Goal: Task Accomplishment & Management: Complete application form

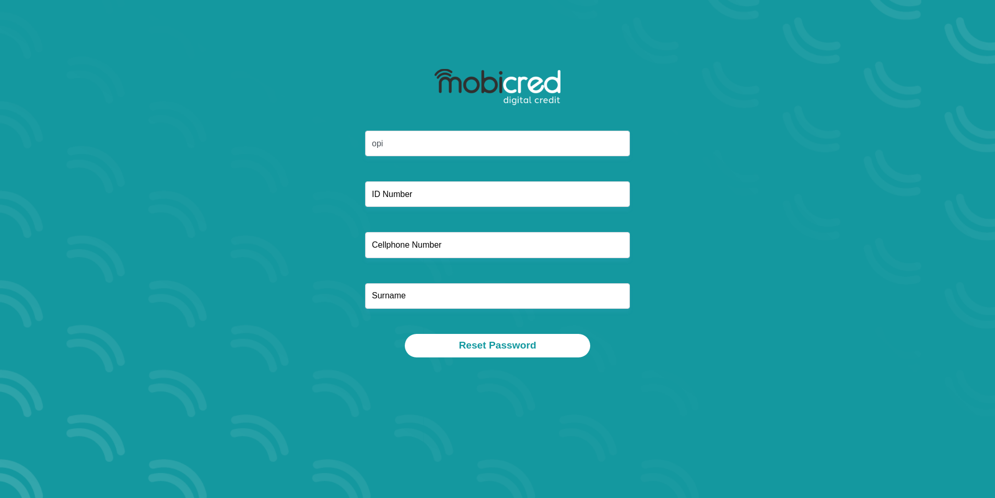
type input "opindiswa@gmail.com"
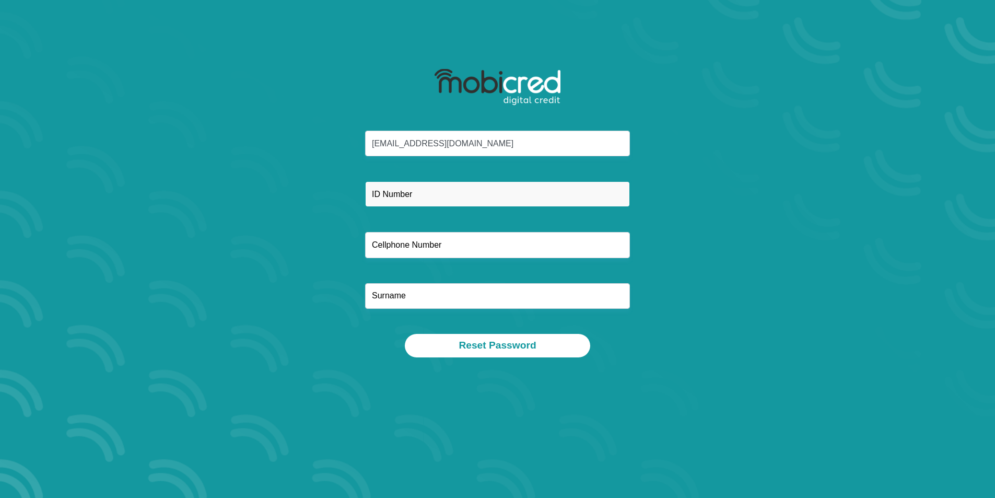
click at [386, 194] on input "text" at bounding box center [497, 194] width 265 height 26
type input "8112230973088"
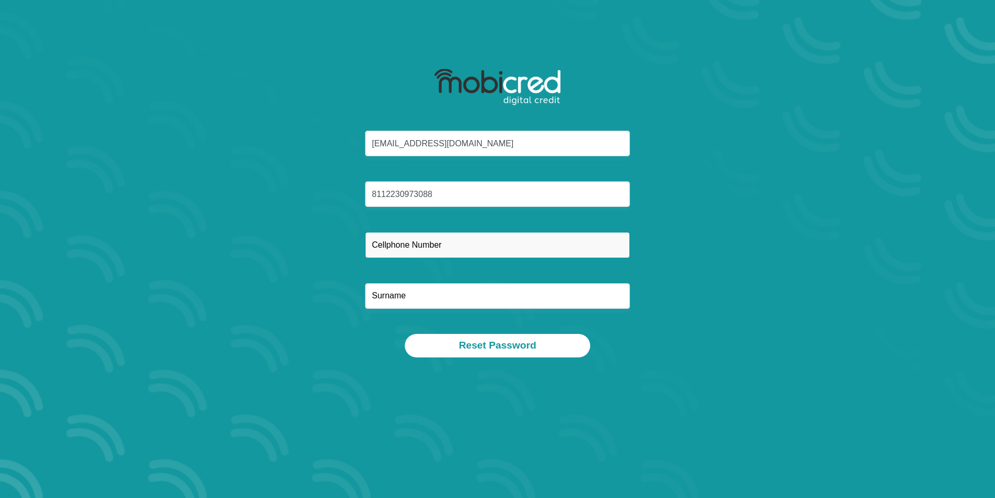
click at [386, 250] on input "text" at bounding box center [497, 245] width 265 height 26
type input "0735119900"
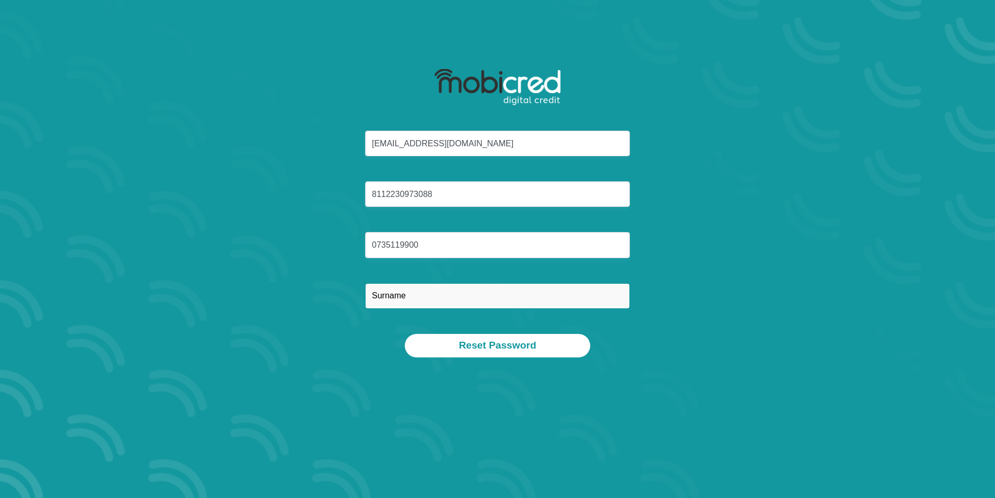
click at [412, 298] on input "text" at bounding box center [497, 296] width 265 height 26
type input "OPTEL"
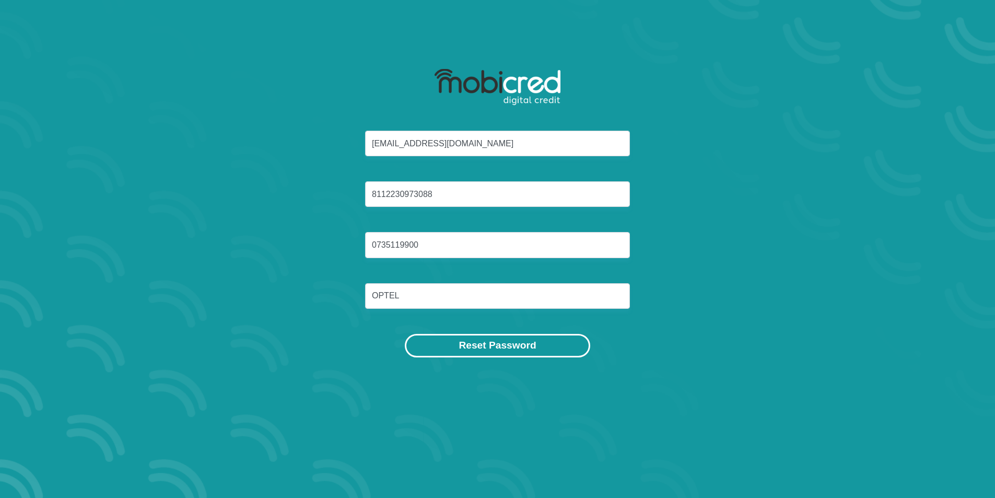
click at [472, 342] on button "Reset Password" at bounding box center [497, 345] width 185 height 23
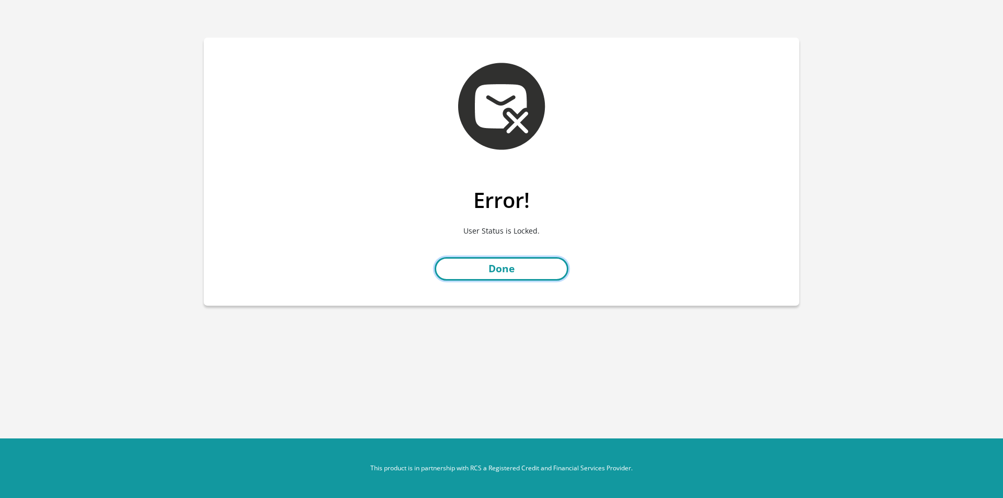
click at [505, 268] on link "Done" at bounding box center [501, 268] width 134 height 23
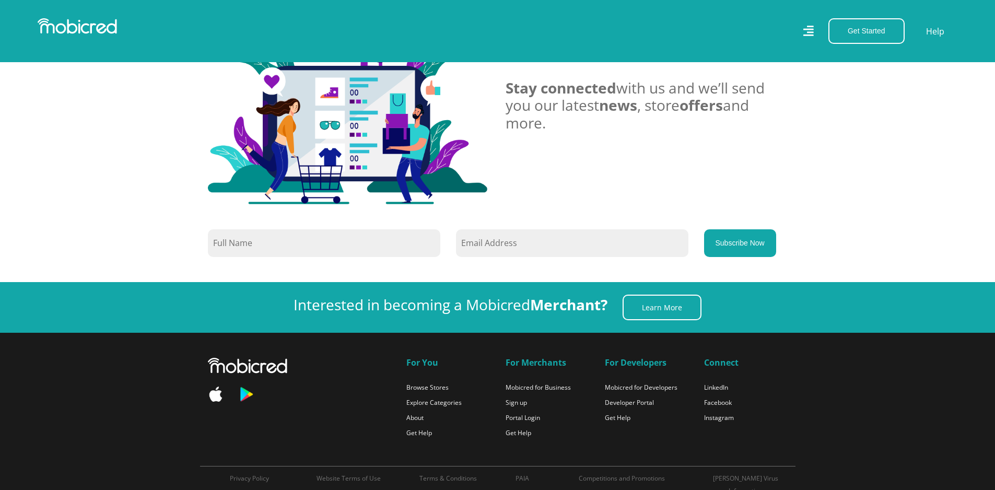
scroll to position [2245, 0]
click at [243, 242] on input "text" at bounding box center [324, 243] width 232 height 28
type input "p"
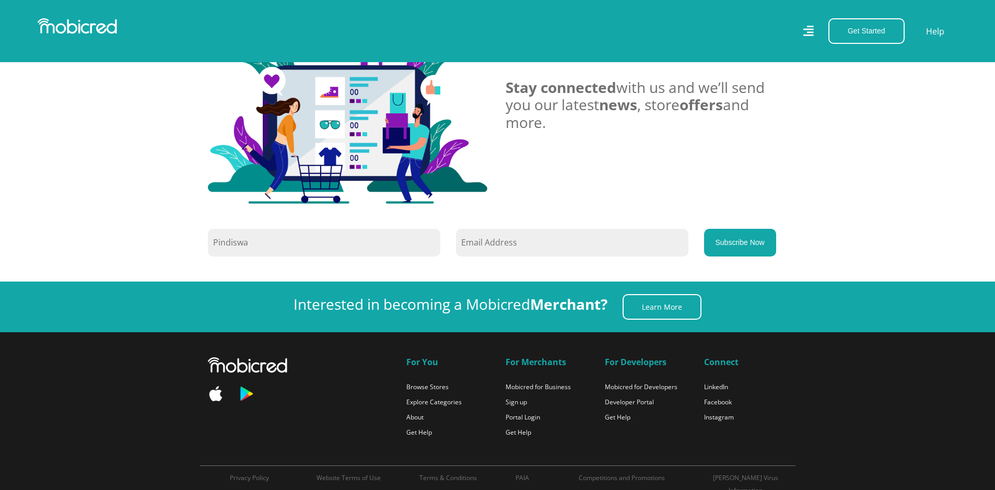
type input "Pindiswa"
click at [536, 240] on input "email" at bounding box center [572, 243] width 232 height 28
type input "opindiswa@gmail.com"
click at [730, 240] on button "Subscribe Now" at bounding box center [740, 243] width 72 height 28
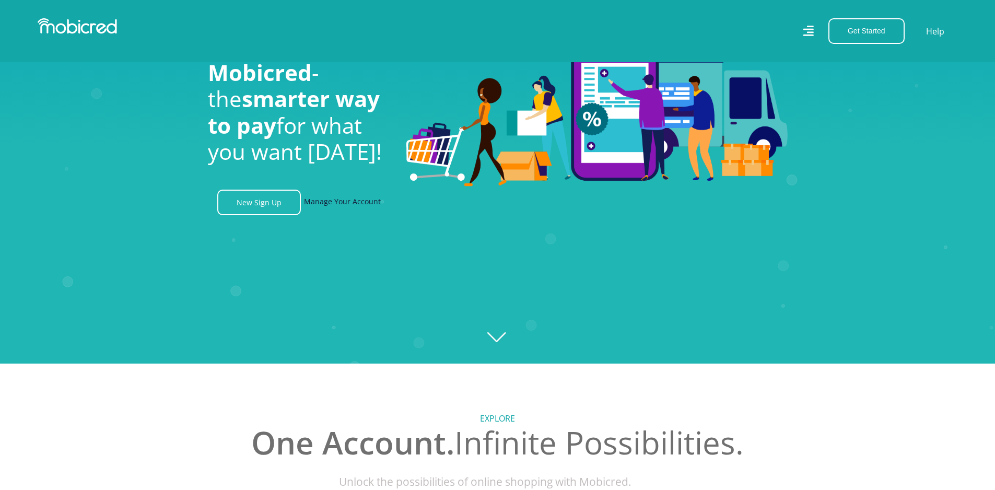
click at [339, 201] on link "Manage Your Account" at bounding box center [342, 203] width 77 height 26
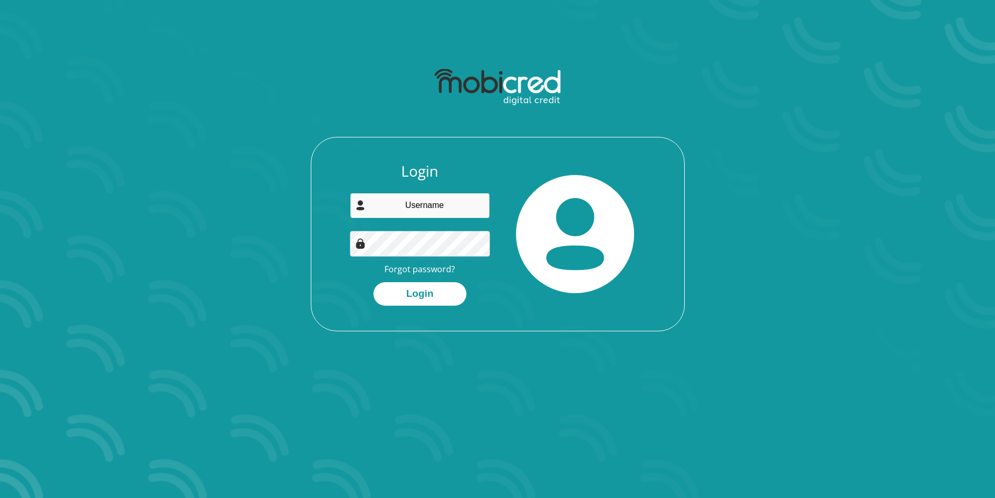
click at [384, 207] on input "email" at bounding box center [420, 206] width 140 height 26
type input "[EMAIL_ADDRESS],com"
click at [424, 289] on button "Login" at bounding box center [419, 293] width 93 height 23
click at [472, 270] on div "Login opindiswa@gmail,com Forgot password? Login" at bounding box center [420, 233] width 156 height 143
click at [361, 245] on img at bounding box center [360, 243] width 10 height 10
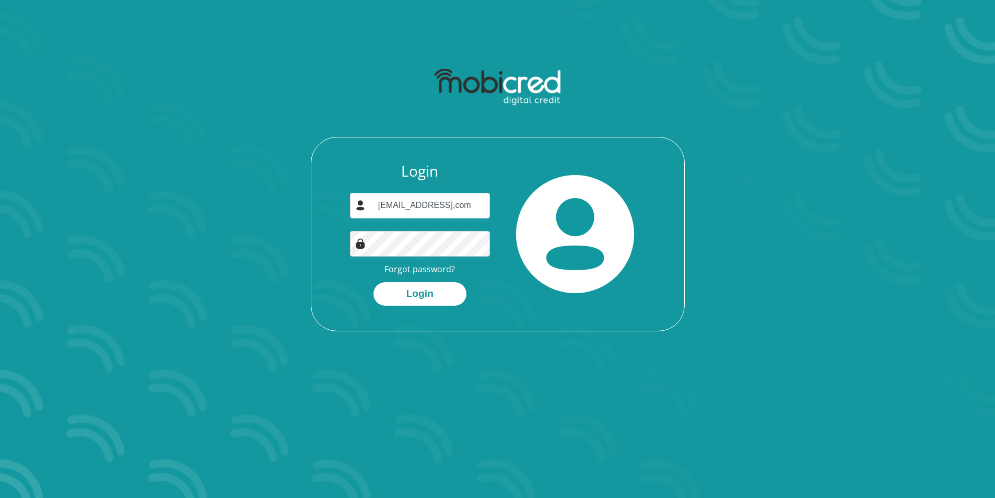
click at [361, 245] on img at bounding box center [360, 243] width 10 height 10
click at [440, 293] on button "Login" at bounding box center [419, 293] width 93 height 23
click at [475, 265] on div "Login opindiswa@gmail,com Forgot password? Login" at bounding box center [420, 233] width 156 height 143
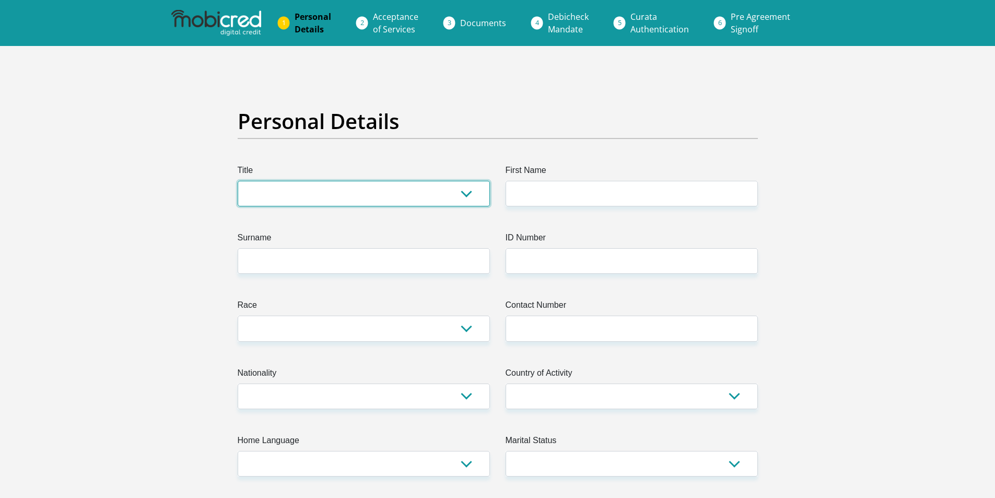
click at [464, 193] on select "Mr Ms Mrs Dr [PERSON_NAME]" at bounding box center [364, 194] width 252 height 26
select select "Mrs"
click at [238, 181] on select "Mr Ms Mrs Dr [PERSON_NAME]" at bounding box center [364, 194] width 252 height 26
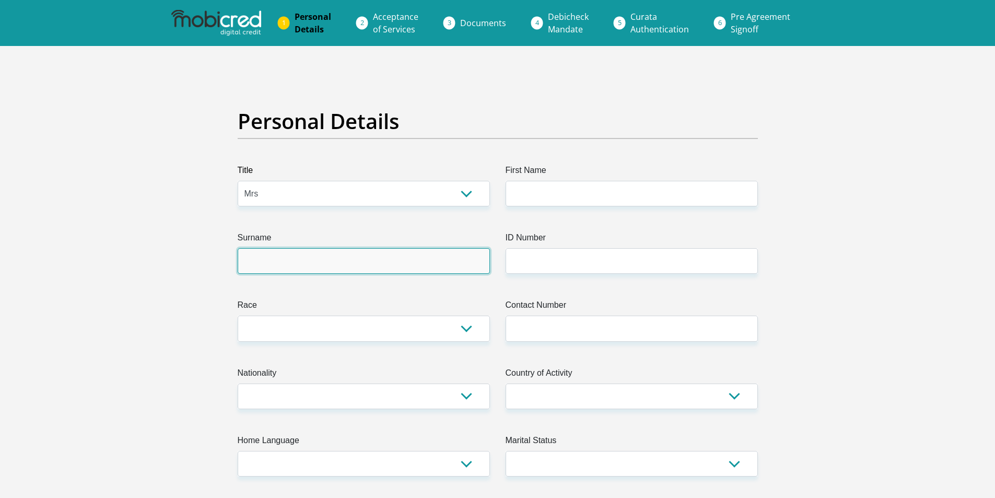
click at [312, 252] on input "Surname" at bounding box center [364, 261] width 252 height 26
type input "OPTEL"
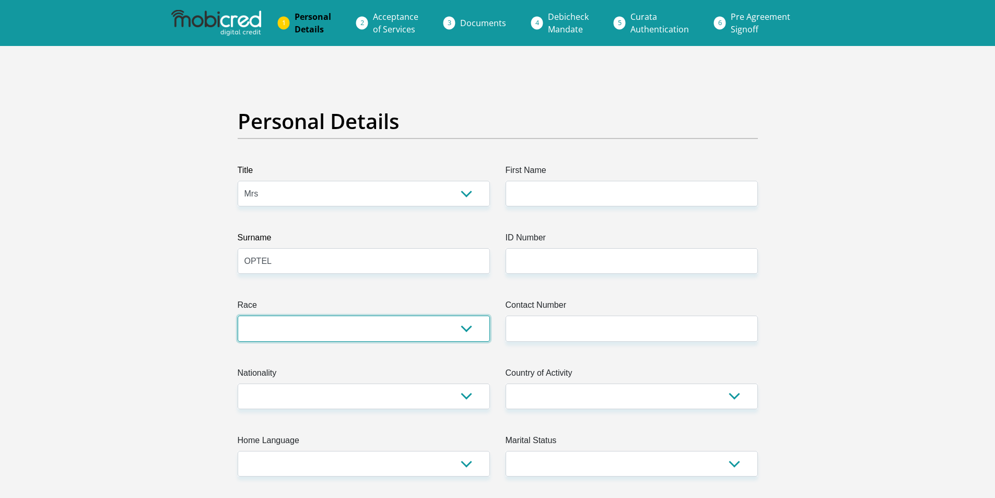
click at [466, 330] on select "Black Coloured Indian White Other" at bounding box center [364, 328] width 252 height 26
select select "1"
click at [238, 315] on select "Black Coloured Indian White Other" at bounding box center [364, 328] width 252 height 26
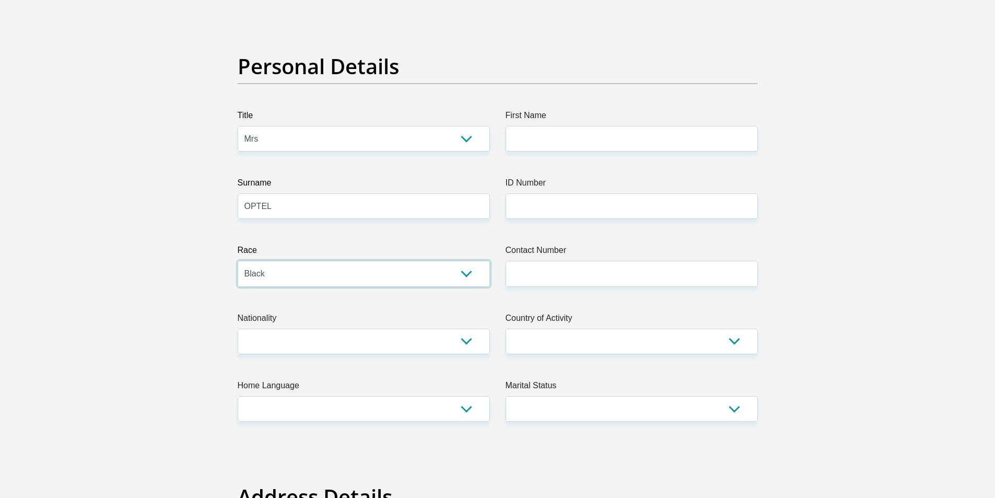
scroll to position [157, 0]
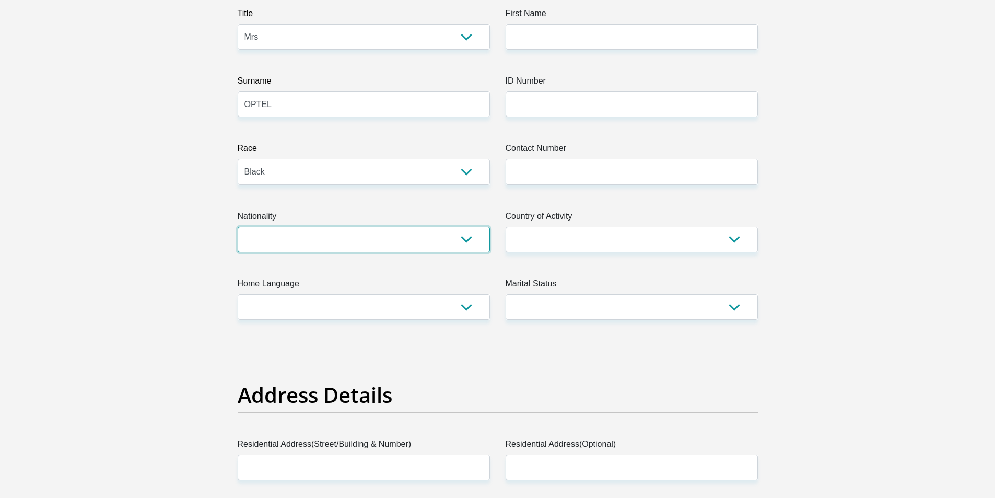
click at [464, 242] on select "South Africa Afghanistan Aland Islands Albania Algeria America Samoa American V…" at bounding box center [364, 240] width 252 height 26
select select "ZAF"
click at [238, 227] on select "South Africa Afghanistan Aland Islands Albania Algeria America Samoa American V…" at bounding box center [364, 240] width 252 height 26
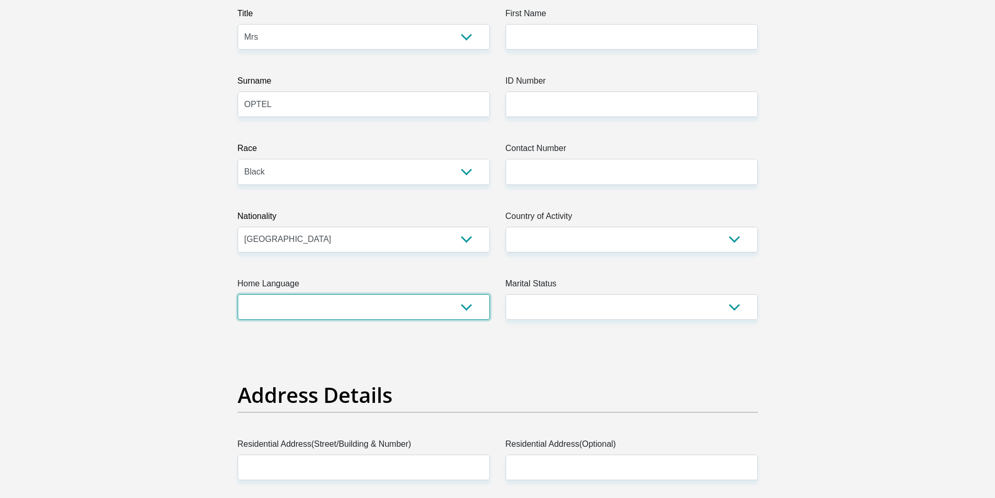
click at [465, 305] on select "Afrikaans English Sepedi South Ndebele Southern Sotho Swati Tsonga Tswana Venda…" at bounding box center [364, 307] width 252 height 26
select select "xho"
click at [238, 294] on select "Afrikaans English Sepedi South Ndebele Southern Sotho Swati Tsonga Tswana Venda…" at bounding box center [364, 307] width 252 height 26
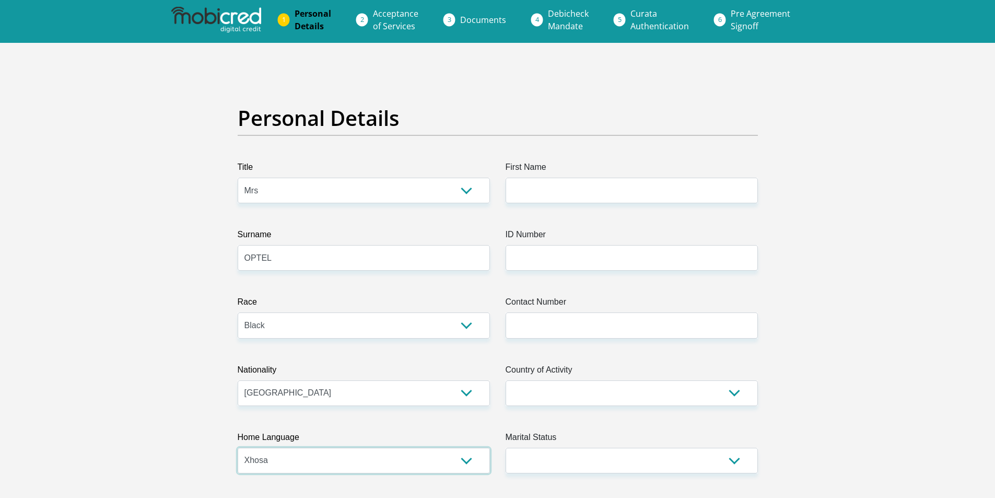
scroll to position [0, 0]
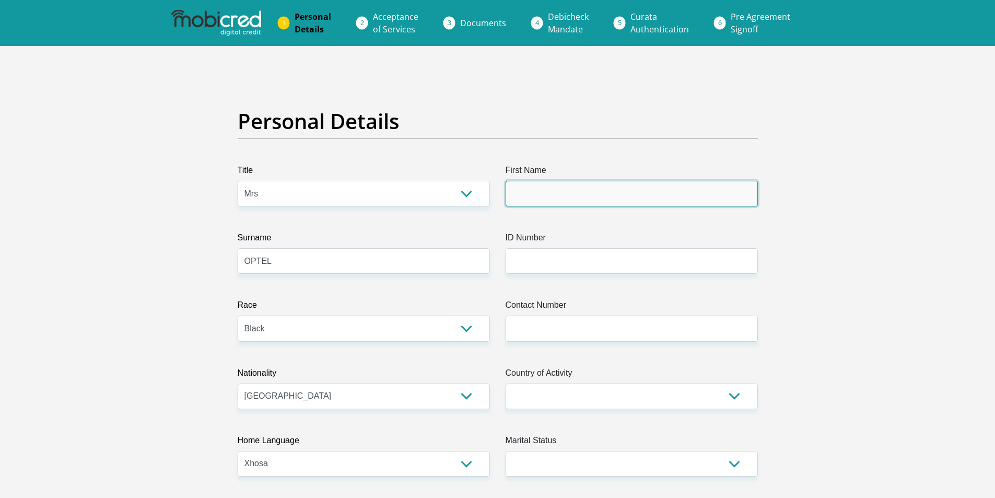
click at [586, 195] on input "First Name" at bounding box center [631, 194] width 252 height 26
type input "PINDISWA"
click at [550, 247] on label "ID Number" at bounding box center [631, 239] width 252 height 17
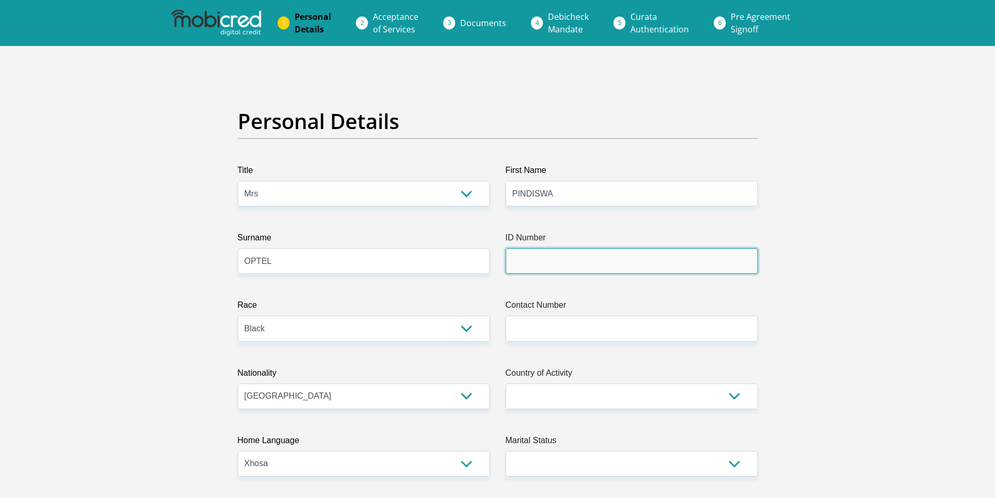
click at [550, 248] on input "ID Number" at bounding box center [631, 261] width 252 height 26
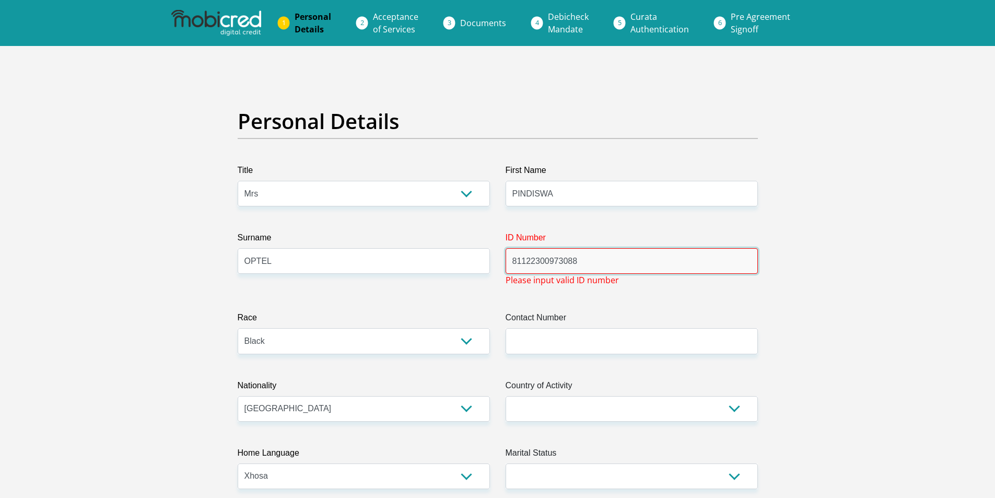
click at [544, 262] on input "81122300973088" at bounding box center [631, 261] width 252 height 26
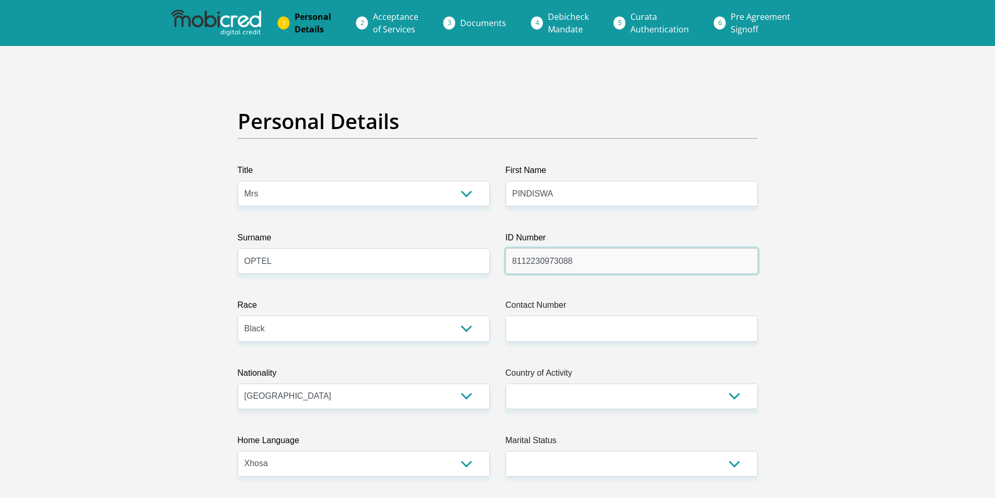
type input "8112230973088"
click at [550, 324] on input "Contact Number" at bounding box center [631, 328] width 252 height 26
type input "0849556214"
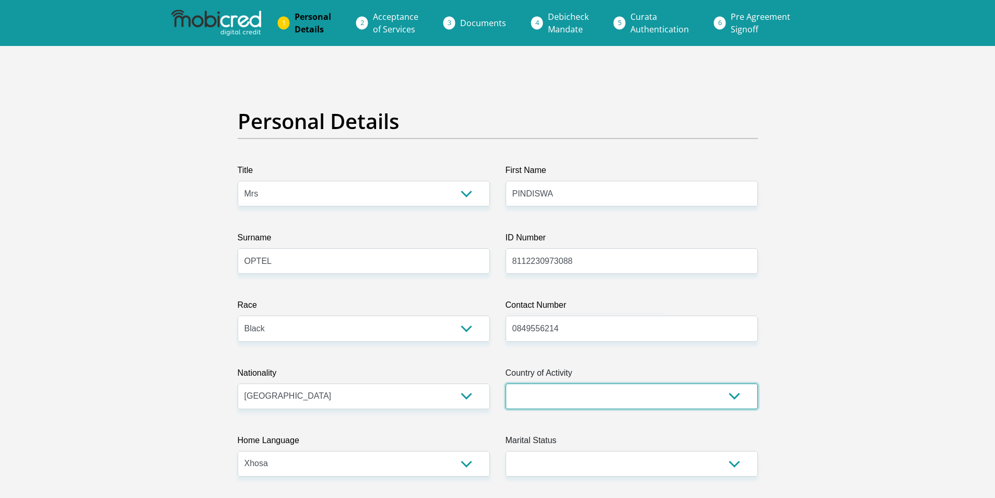
click at [547, 390] on select "South Africa Afghanistan Aland Islands Albania Algeria America Samoa American V…" at bounding box center [631, 396] width 252 height 26
select select "ZAF"
click at [505, 383] on select "South Africa Afghanistan Aland Islands Albania Algeria America Samoa American V…" at bounding box center [631, 396] width 252 height 26
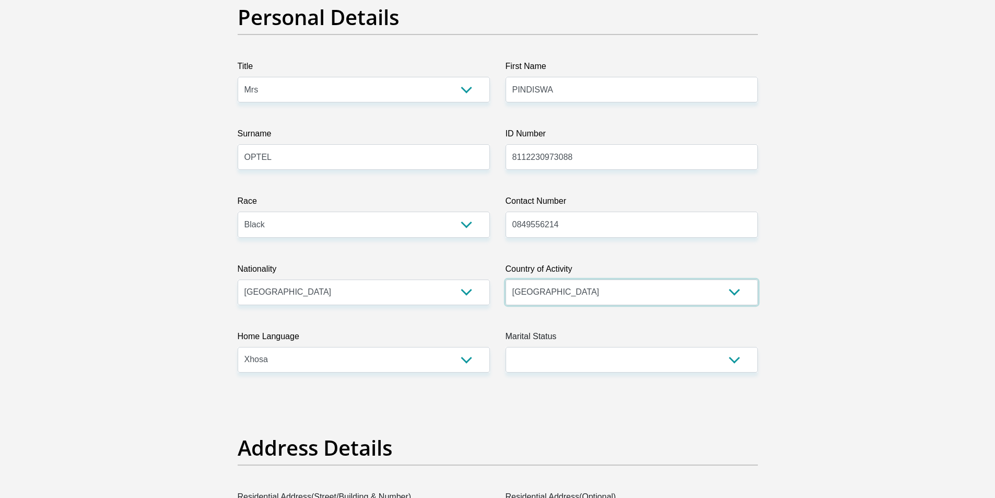
scroll to position [104, 0]
click at [736, 357] on select "Married ANC Single Divorced Widowed Married COP or Customary Law" at bounding box center [631, 359] width 252 height 26
select select "1"
click at [505, 346] on select "Married ANC Single Divorced Widowed Married COP or Customary Law" at bounding box center [631, 359] width 252 height 26
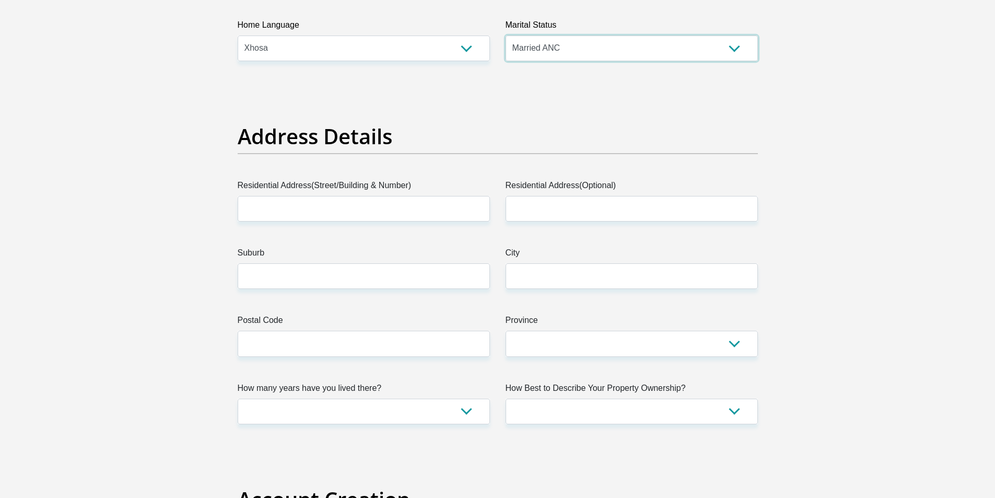
scroll to position [418, 0]
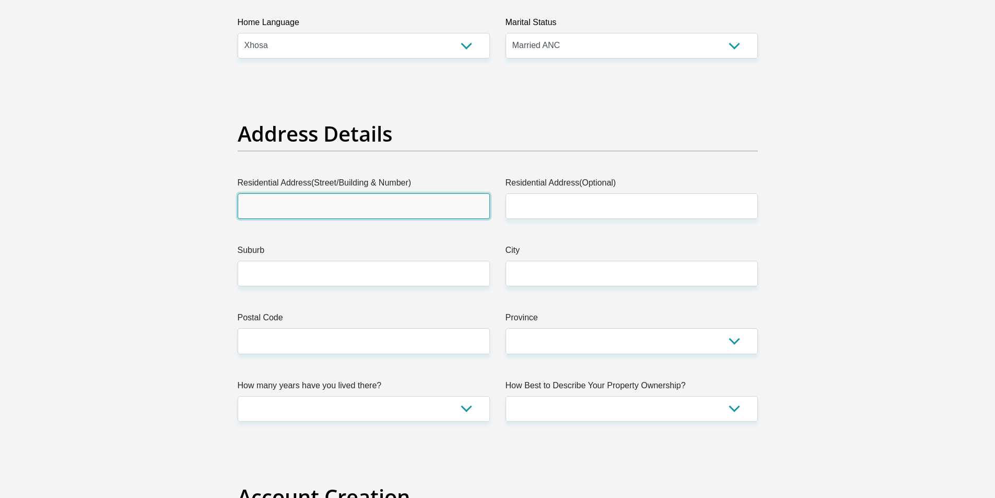
click at [281, 202] on input "Residential Address(Street/Building & Number)" at bounding box center [364, 206] width 252 height 26
type input "10101 TSHABO LOCATION,BERLIN"
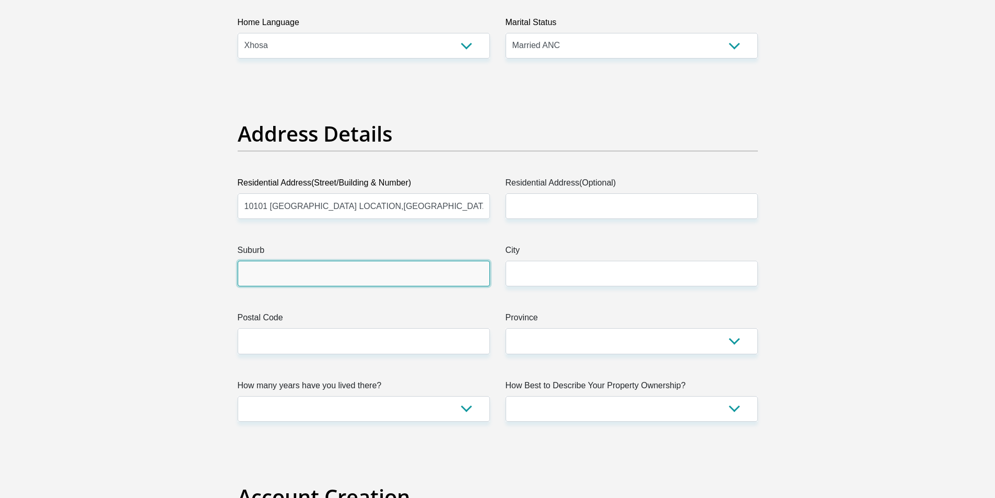
click at [327, 269] on input "Suburb" at bounding box center [364, 274] width 252 height 26
type input "KING WILLIAMS TOWN"
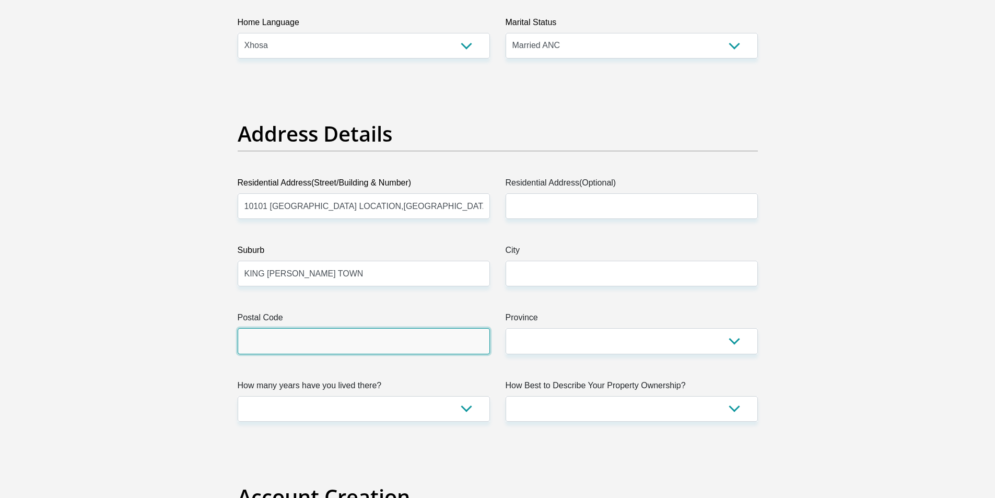
click at [308, 348] on input "Postal Code" at bounding box center [364, 341] width 252 height 26
click at [282, 334] on input "Postal Code" at bounding box center [364, 341] width 252 height 26
type input "5608"
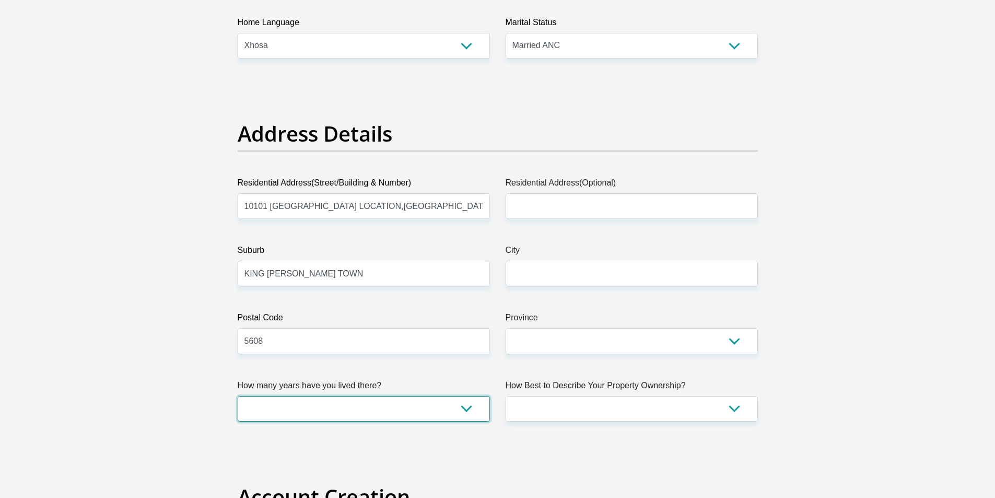
click at [465, 408] on select "less than 1 year 1-3 years 3-5 years 5+ years" at bounding box center [364, 409] width 252 height 26
select select "5"
click at [238, 396] on select "less than 1 year 1-3 years 3-5 years 5+ years" at bounding box center [364, 409] width 252 height 26
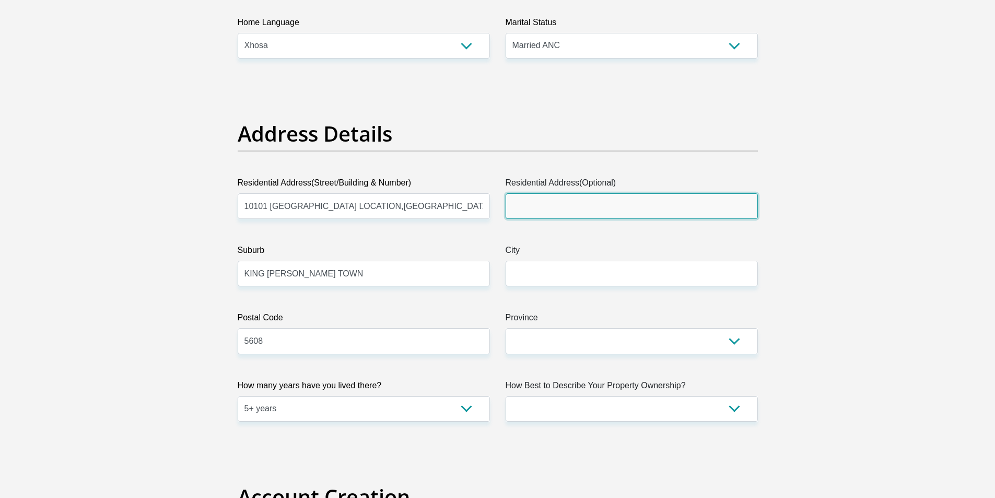
click at [544, 195] on input "Residential Address(Optional)" at bounding box center [631, 206] width 252 height 26
type input "10101 TSHABO LOCATION BLOCK1"
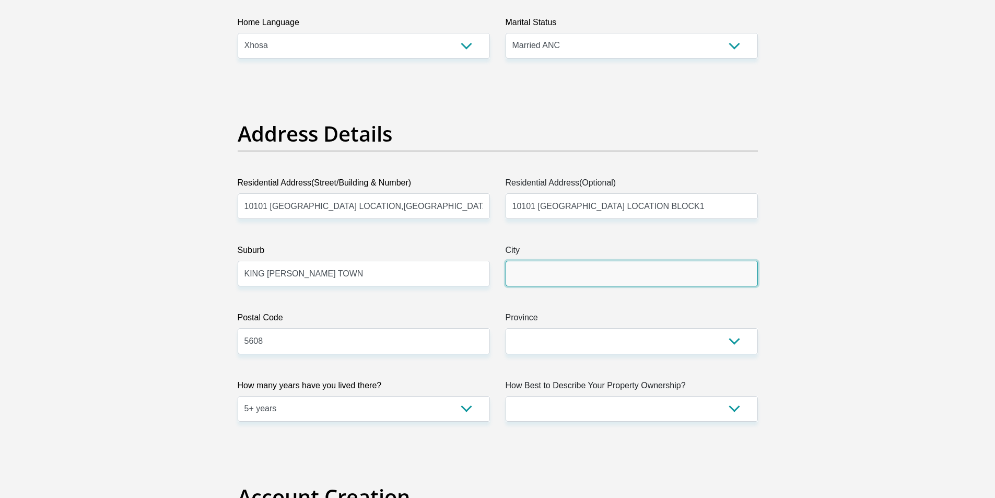
click at [560, 271] on input "City" at bounding box center [631, 274] width 252 height 26
type input "east london"
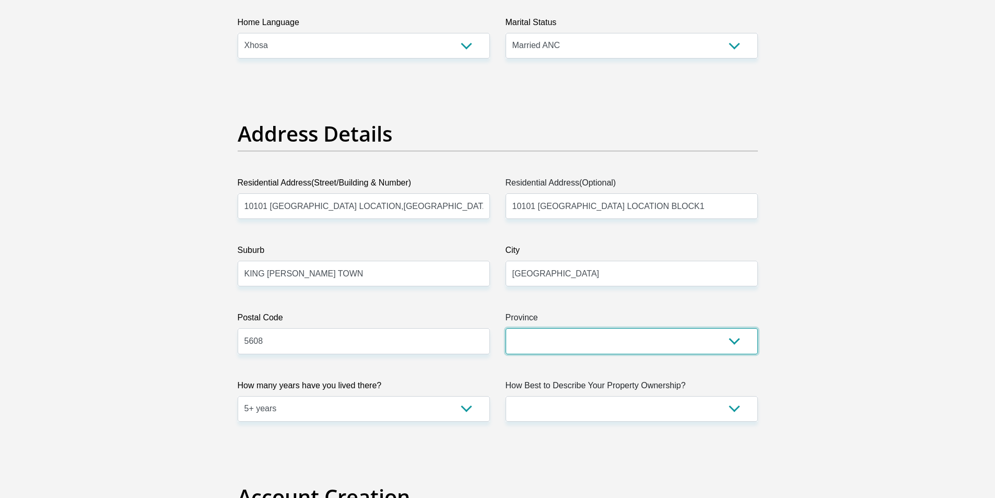
click at [735, 340] on select "Eastern Cape Free State Gauteng KwaZulu-Natal Limpopo Mpumalanga Northern Cape …" at bounding box center [631, 341] width 252 height 26
select select "Eastern Cape"
click at [505, 328] on select "Eastern Cape Free State Gauteng KwaZulu-Natal Limpopo Mpumalanga Northern Cape …" at bounding box center [631, 341] width 252 height 26
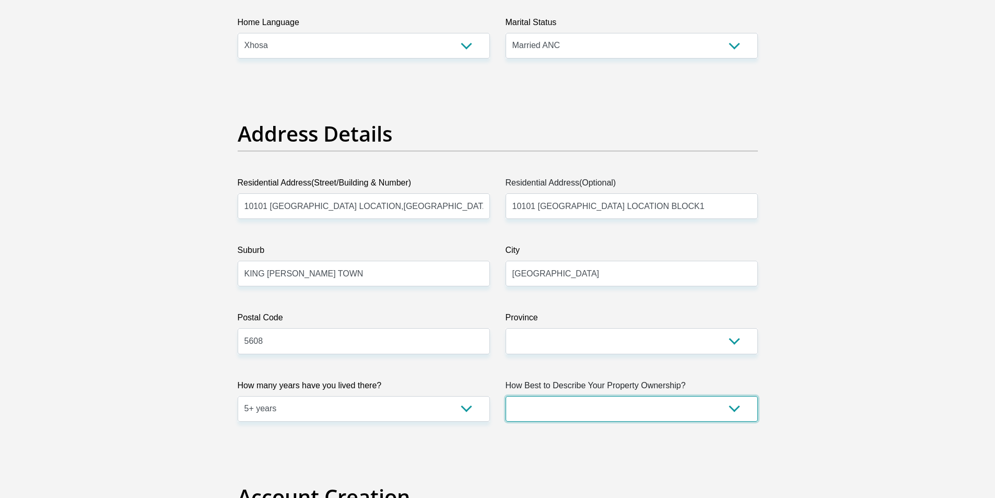
click at [734, 408] on select "Owned Rented Family Owned Company Dwelling" at bounding box center [631, 409] width 252 height 26
select select "Owned"
click at [505, 396] on select "Owned Rented Family Owned Company Dwelling" at bounding box center [631, 409] width 252 height 26
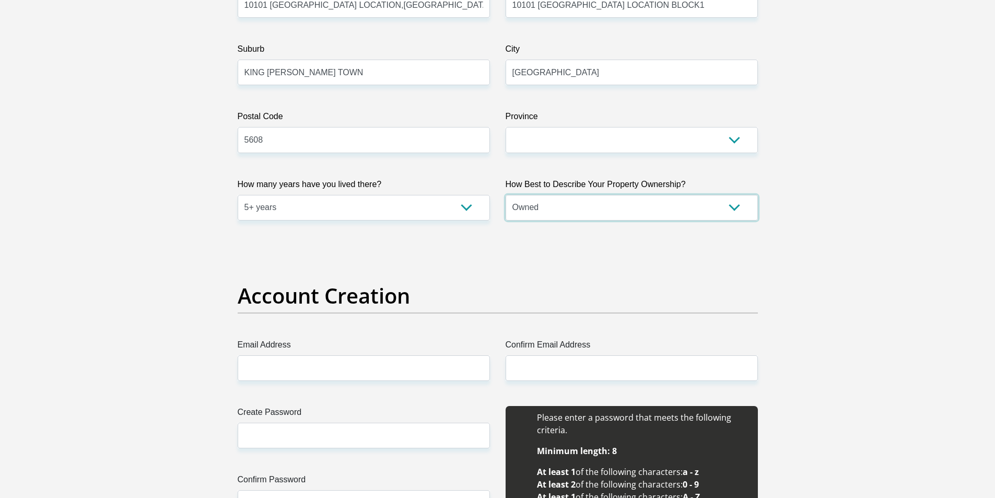
scroll to position [627, 0]
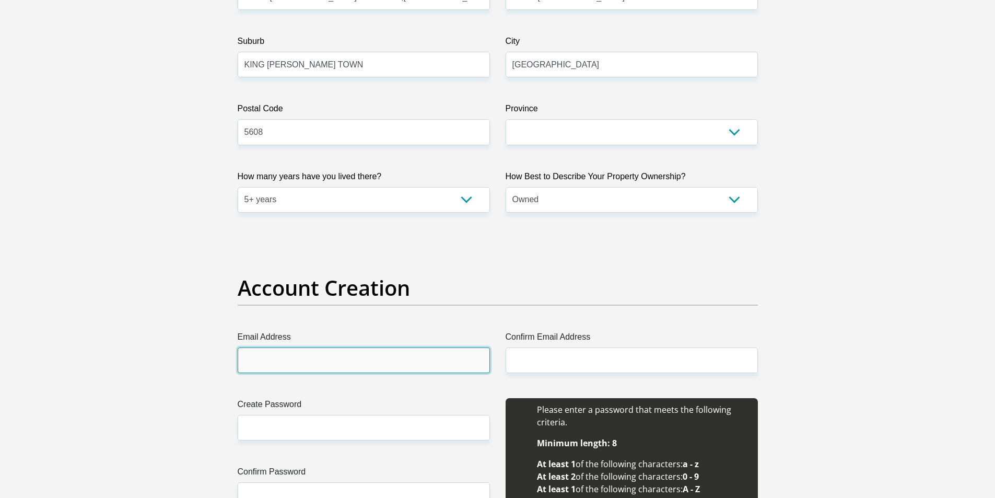
click at [293, 360] on input "Email Address" at bounding box center [364, 360] width 252 height 26
type input "O"
type input "opindiswa@gmail.com"
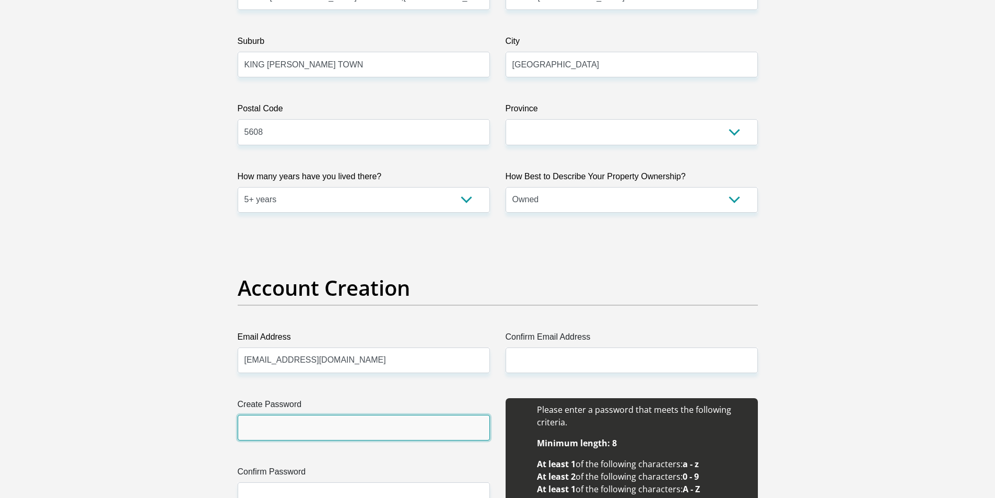
click at [299, 417] on input "Create Password" at bounding box center [364, 428] width 252 height 26
type input "z"
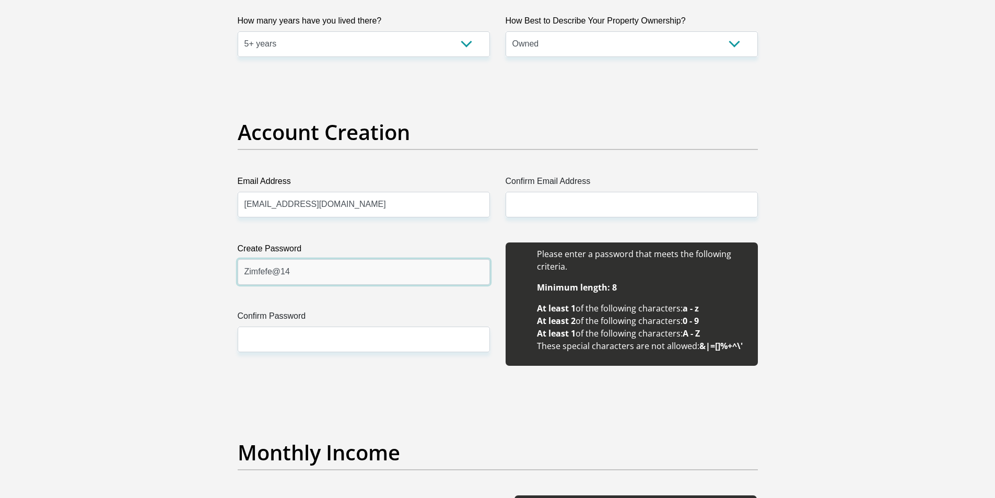
scroll to position [783, 0]
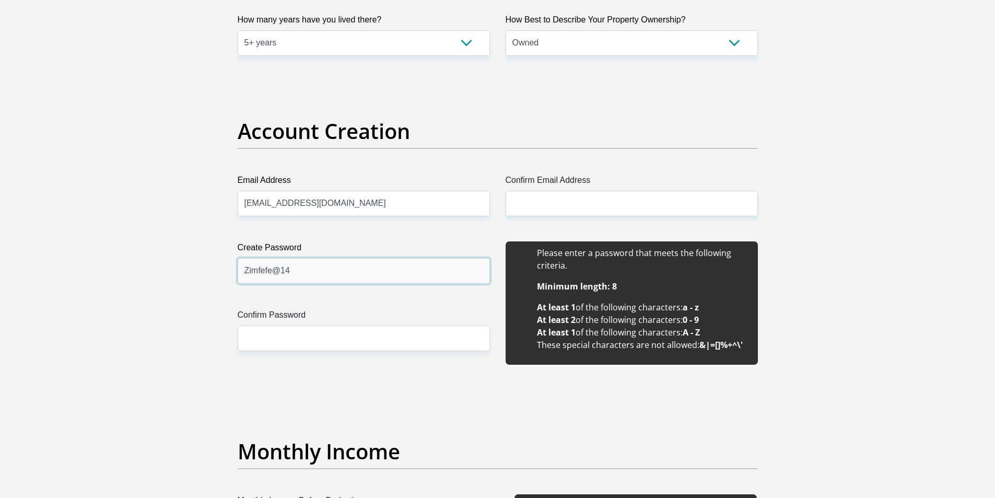
type input "Zimfefe@14"
click at [288, 340] on input "Confirm Password" at bounding box center [364, 338] width 252 height 26
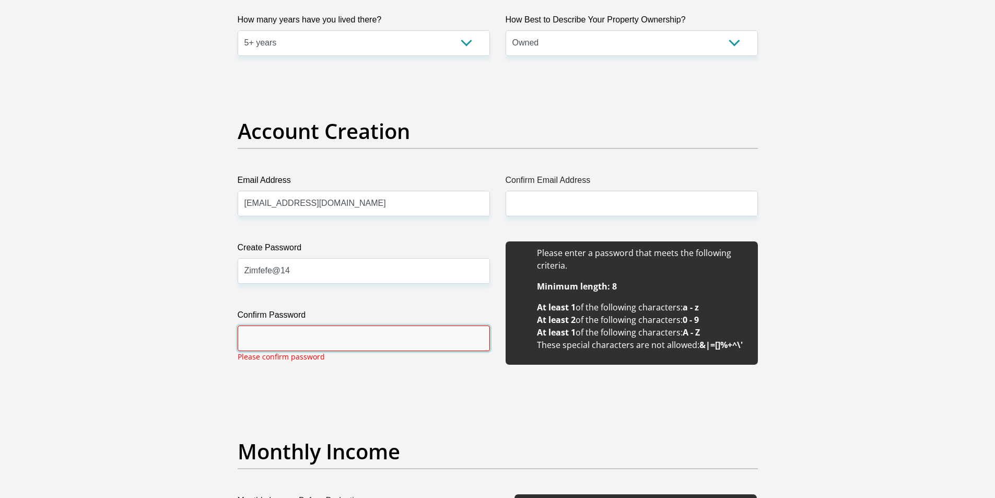
type input "z"
type input "Zimfefe14"
click at [279, 269] on input "Zimfefe@14" at bounding box center [364, 271] width 252 height 26
type input "Zimfefe14"
click at [340, 328] on input "Zimfefe14" at bounding box center [364, 338] width 252 height 26
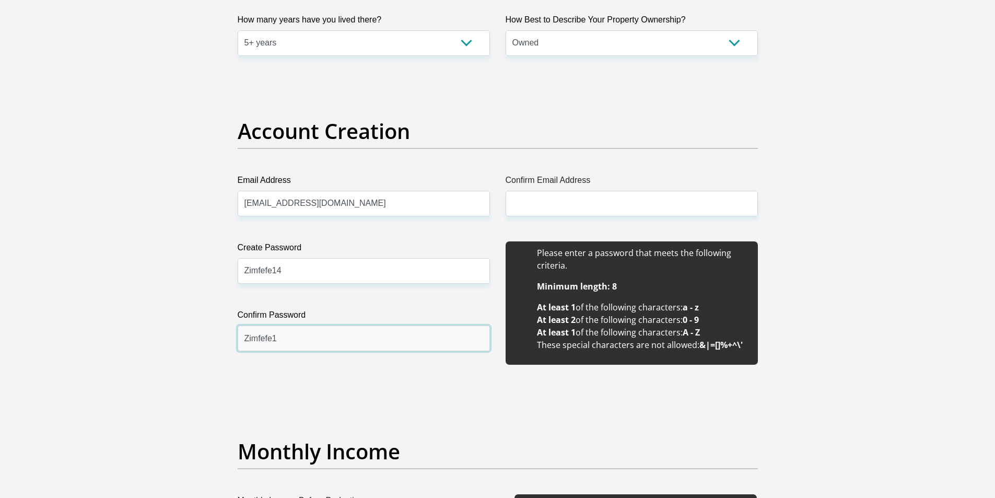
type input "Zimfefe14"
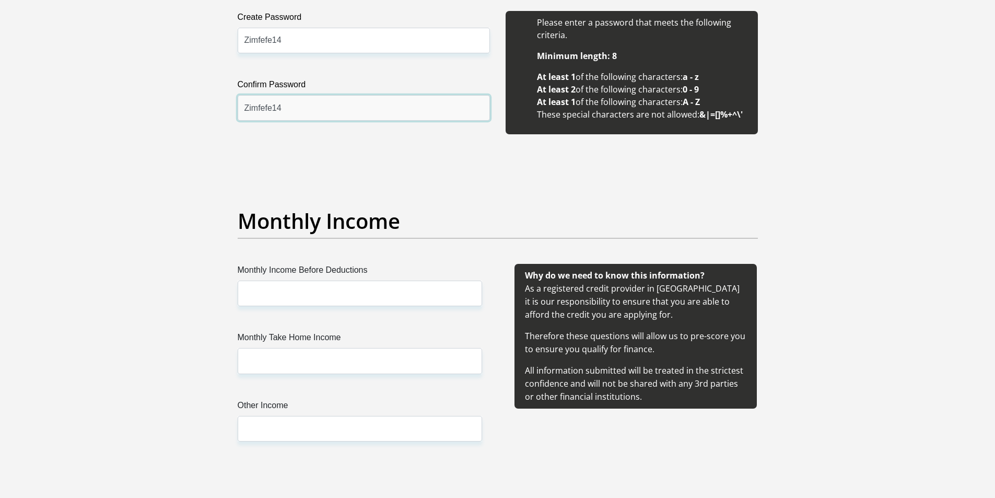
scroll to position [1044, 0]
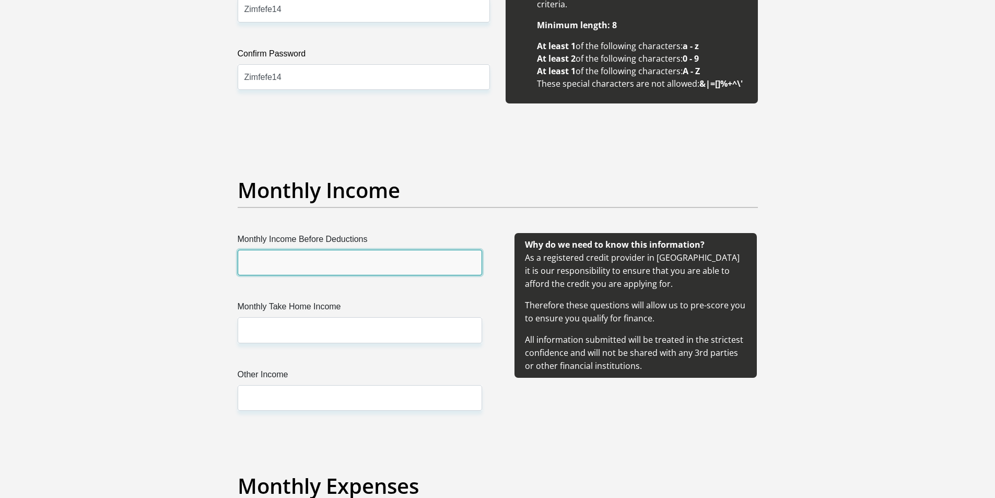
click at [304, 263] on input "Monthly Income Before Deductions" at bounding box center [360, 263] width 244 height 26
type input "21000"
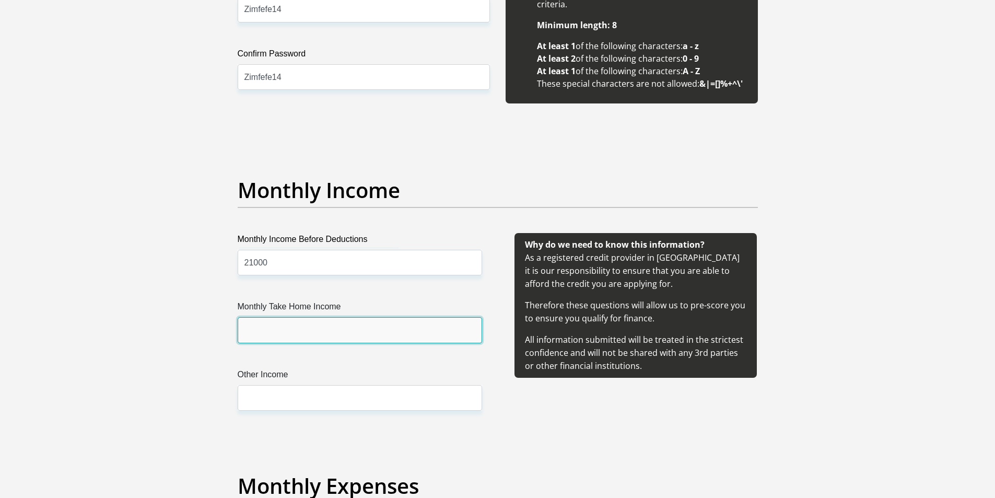
click at [257, 321] on input "Monthly Take Home Income" at bounding box center [360, 330] width 244 height 26
type input "16000"
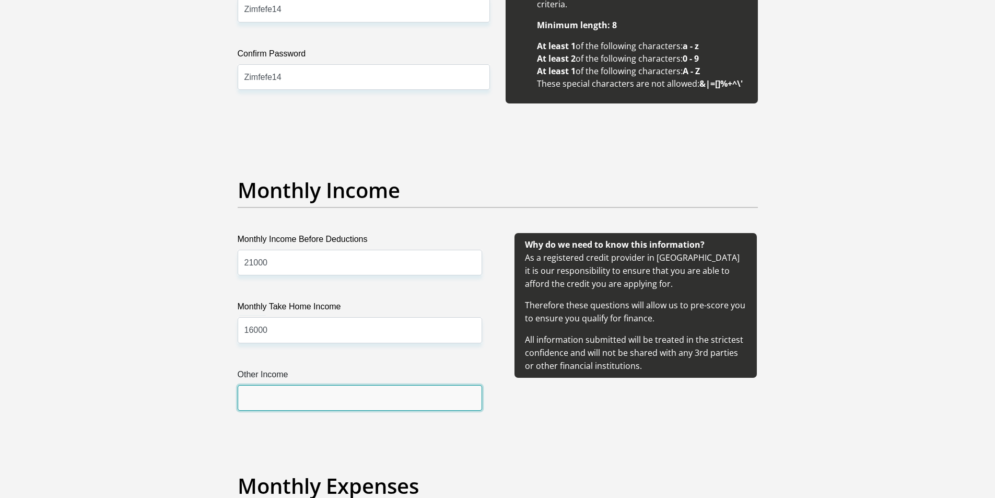
click at [253, 403] on input "Other Income" at bounding box center [360, 398] width 244 height 26
type input "4000"
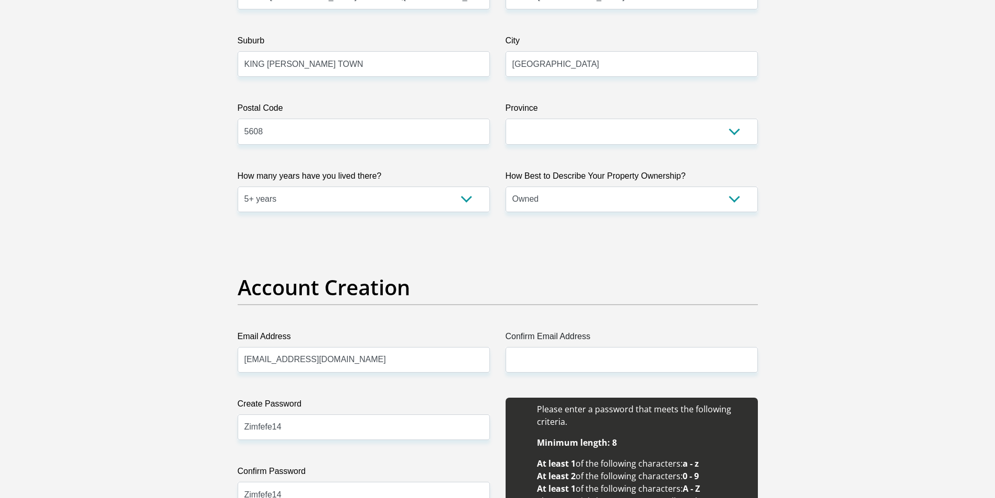
scroll to position [627, 0]
click at [548, 361] on input "Confirm Email Address" at bounding box center [631, 360] width 252 height 26
type input "[EMAIL_ADDRESS][DOMAIN_NAME]"
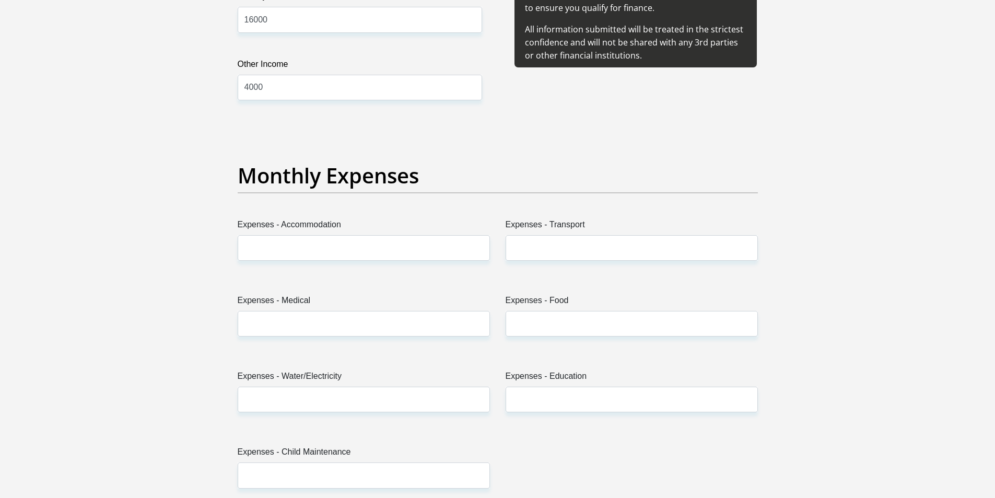
scroll to position [1358, 0]
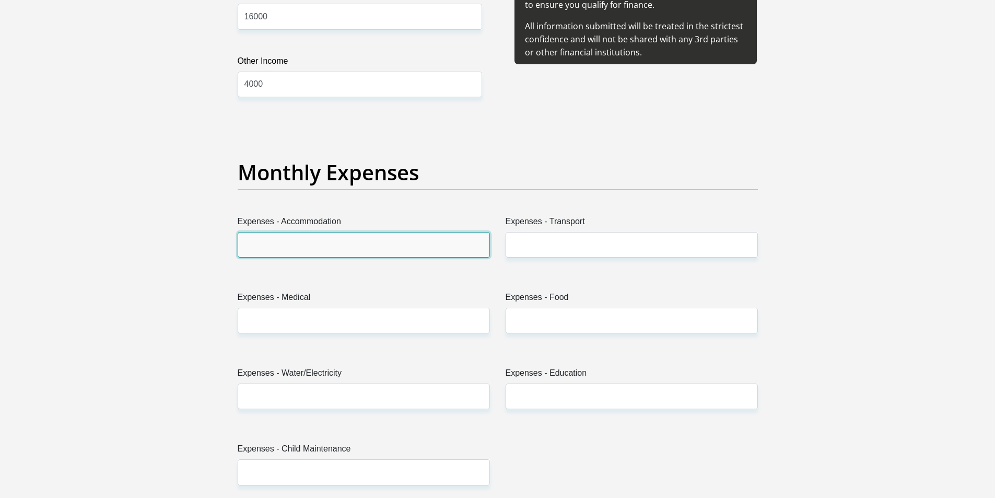
click at [378, 241] on input "Expenses - Accommodation" at bounding box center [364, 245] width 252 height 26
type input "0"
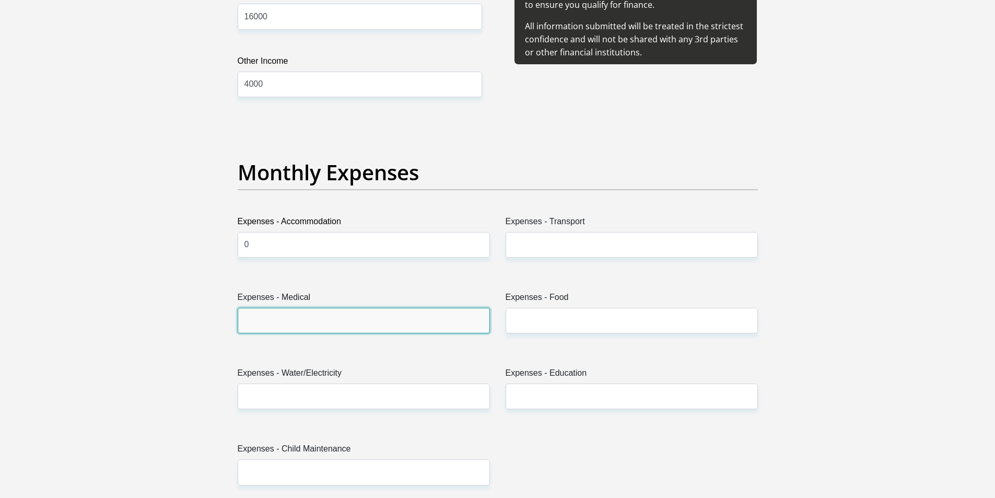
click at [293, 318] on input "Expenses - Medical" at bounding box center [364, 321] width 252 height 26
type input "0"
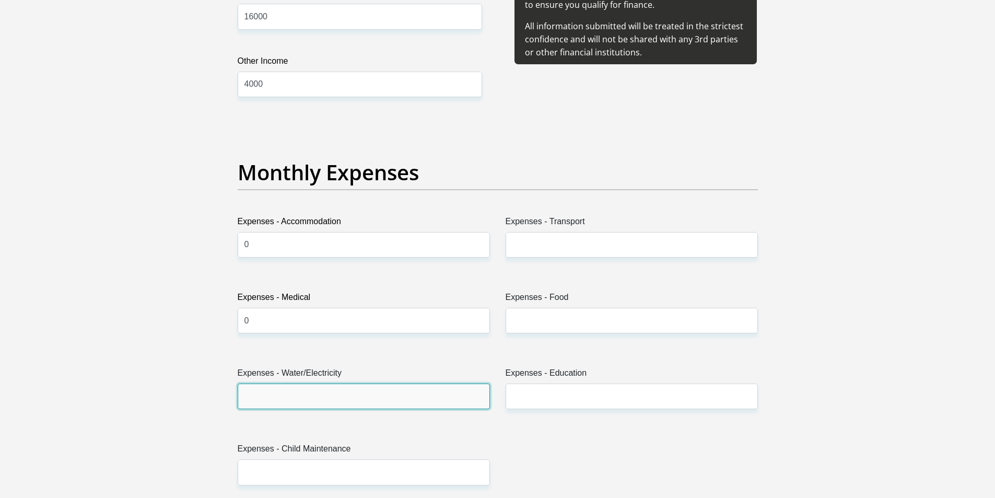
click at [288, 391] on input "Expenses - Water/Electricity" at bounding box center [364, 396] width 252 height 26
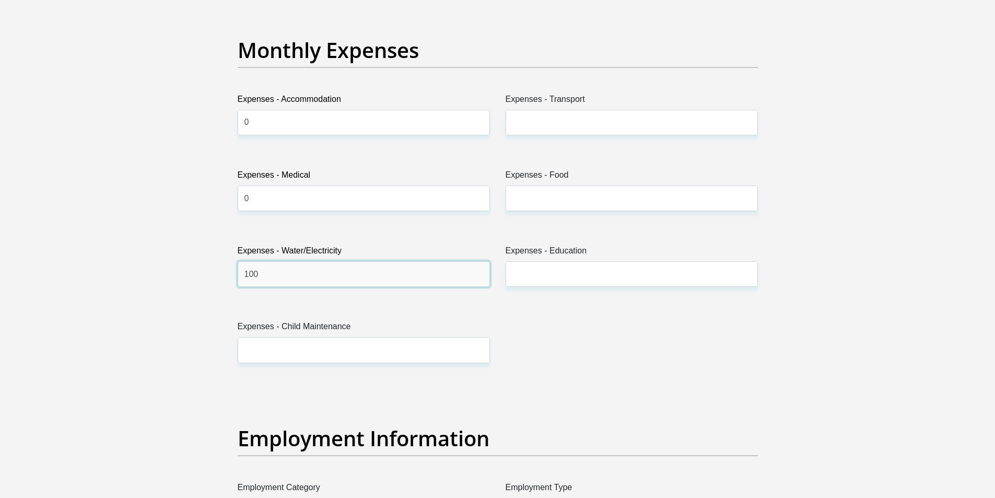
scroll to position [1514, 0]
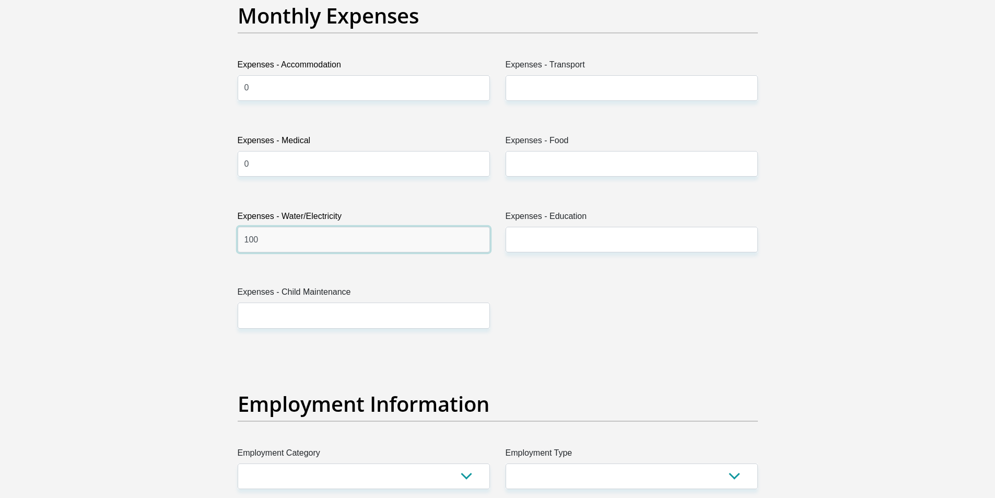
type input "100"
click at [304, 311] on input "Expenses - Child Maintenance" at bounding box center [364, 315] width 252 height 26
type input "0"
click at [531, 90] on input "Expenses - Transport" at bounding box center [631, 88] width 252 height 26
type input "500"
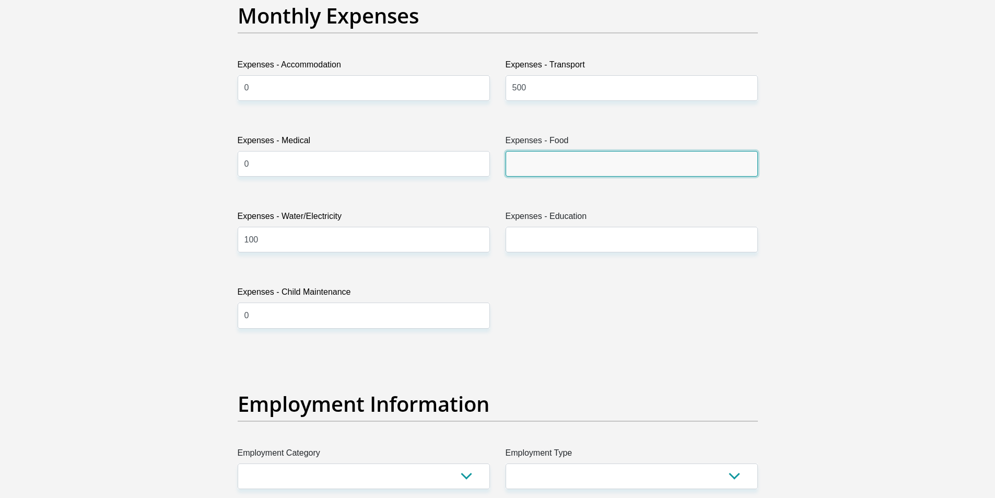
click at [515, 158] on input "Expenses - Food" at bounding box center [631, 164] width 252 height 26
type input "1000"
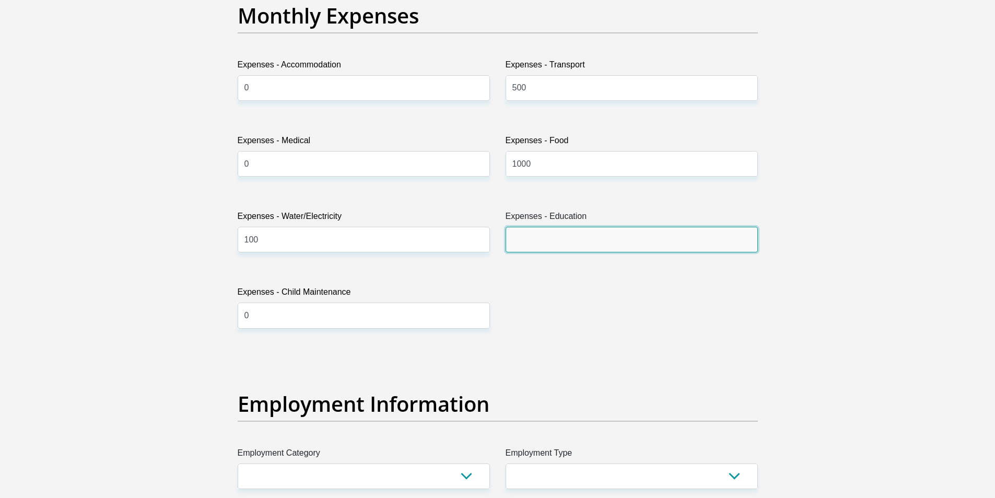
click at [535, 232] on input "Expenses - Education" at bounding box center [631, 240] width 252 height 26
type input "0"
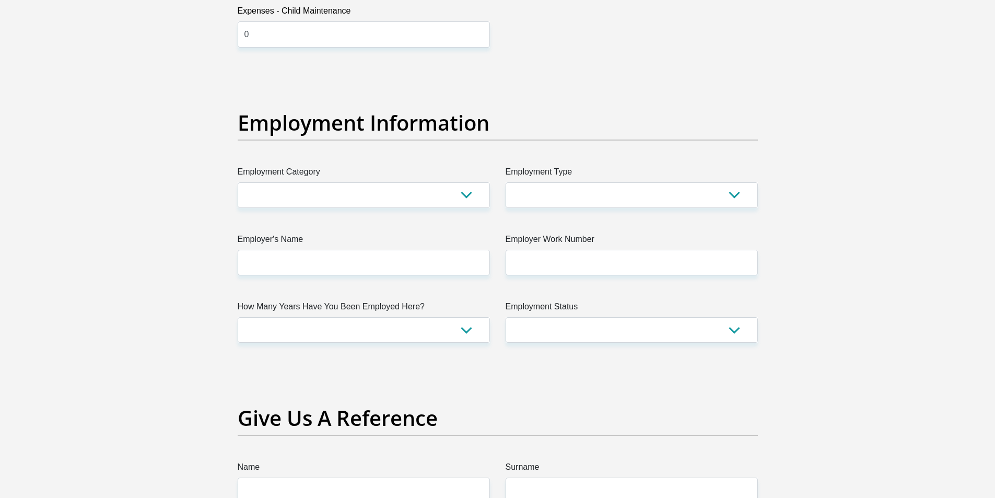
scroll to position [1828, 0]
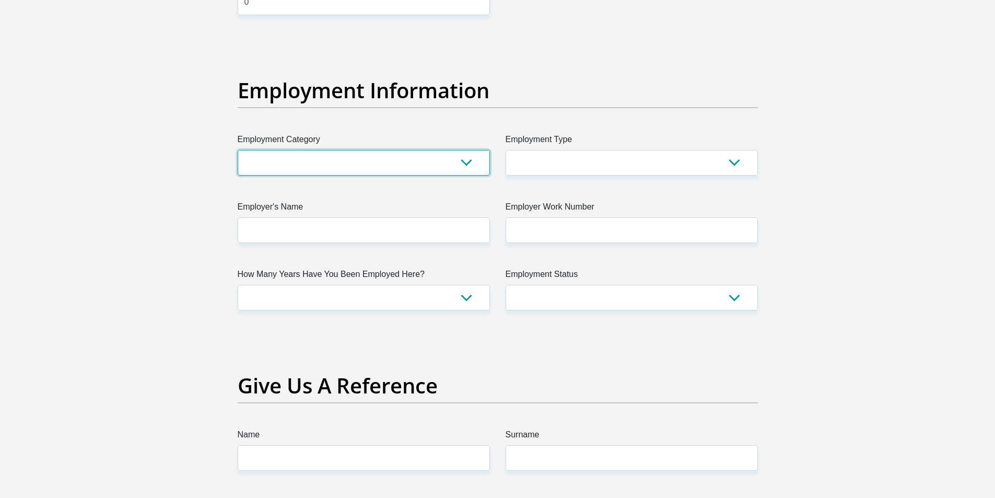
click at [281, 157] on select "AGRICULTURE ALCOHOL & TOBACCO CONSTRUCTION MATERIALS METALLURGY EQUIPMENT FOR R…" at bounding box center [364, 163] width 252 height 26
select select "76"
click at [238, 150] on select "AGRICULTURE ALCOHOL & TOBACCO CONSTRUCTION MATERIALS METALLURGY EQUIPMENT FOR R…" at bounding box center [364, 163] width 252 height 26
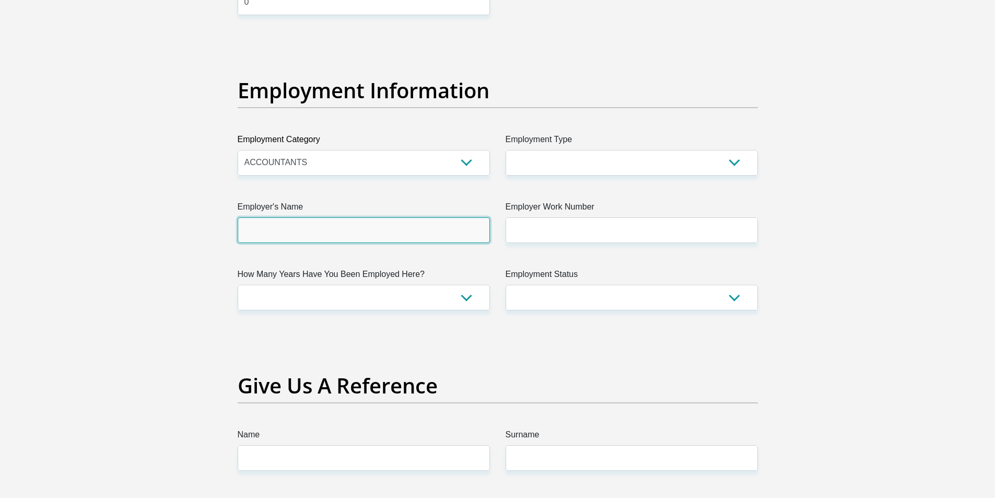
click at [294, 231] on input "Employer's Name" at bounding box center [364, 230] width 252 height 26
type input "DEPARTMENTOFEDUCATION"
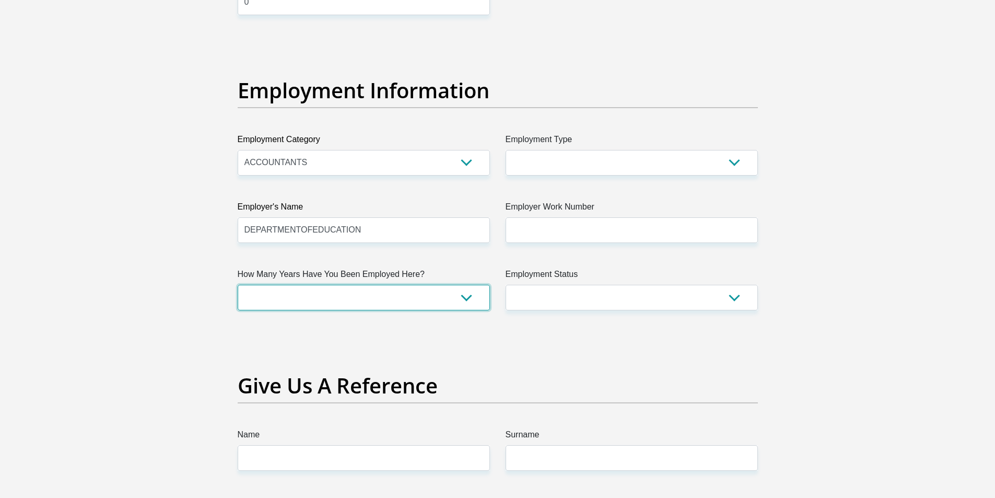
click at [305, 289] on select "less than 1 year 1-3 years 3-5 years 5+ years" at bounding box center [364, 298] width 252 height 26
select select "60"
click at [238, 285] on select "less than 1 year 1-3 years 3-5 years 5+ years" at bounding box center [364, 298] width 252 height 26
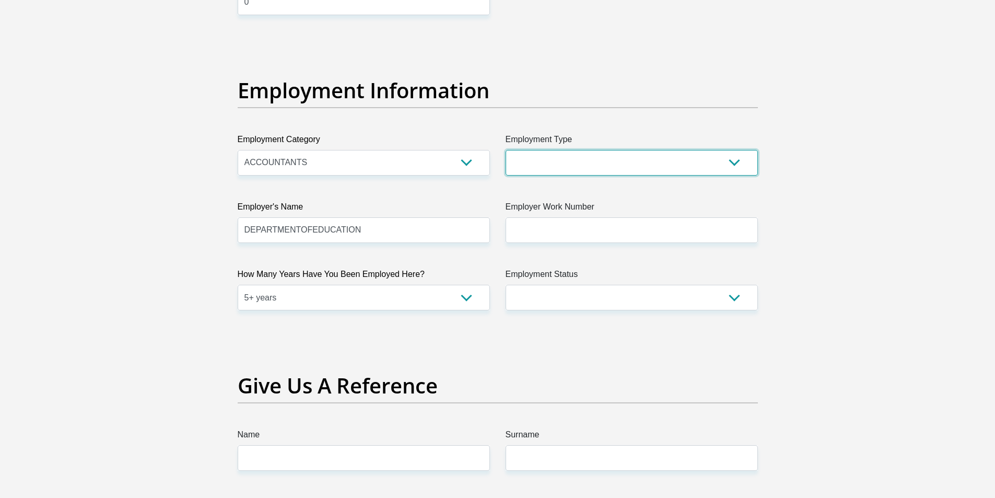
click at [586, 160] on select "College/Lecturer Craft Seller Creative Driver Executive Farmer Forces - Non Com…" at bounding box center [631, 163] width 252 height 26
select select "Office Staff/Clerk"
click at [505, 150] on select "College/Lecturer Craft Seller Creative Driver Executive Farmer Forces - Non Com…" at bounding box center [631, 163] width 252 height 26
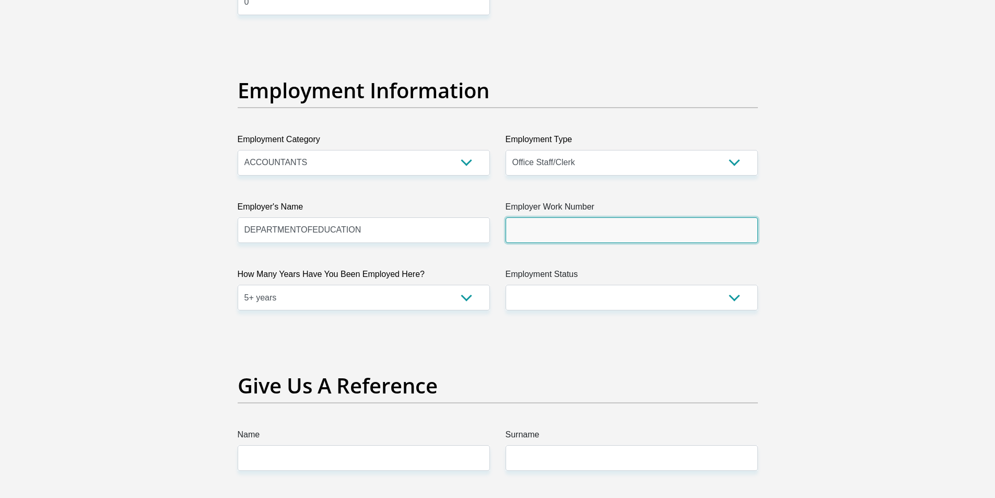
click at [566, 229] on input "Employer Work Number" at bounding box center [631, 230] width 252 height 26
type input "0406084572"
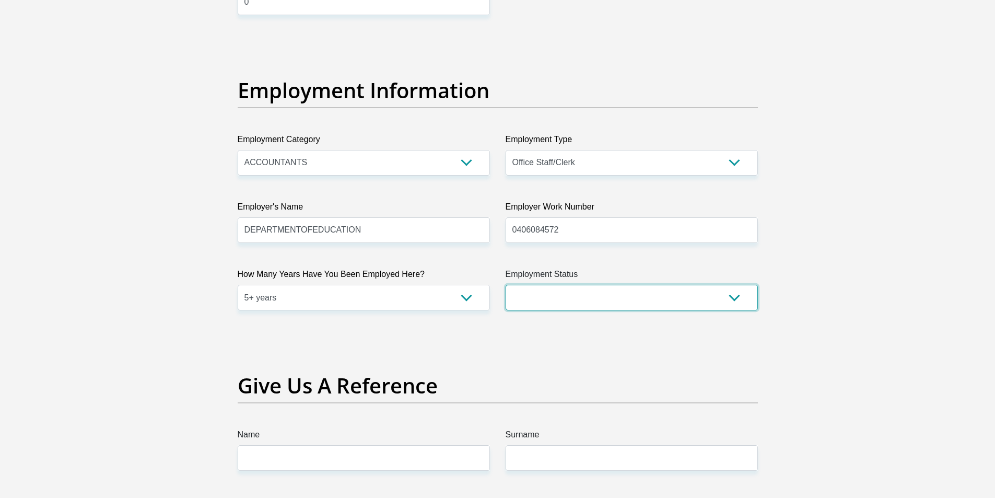
click at [531, 293] on select "Permanent/Full-time Part-time/Casual Contract Worker Self-Employed Housewife Re…" at bounding box center [631, 298] width 252 height 26
select select "1"
click at [505, 285] on select "Permanent/Full-time Part-time/Casual Contract Worker Self-Employed Housewife Re…" at bounding box center [631, 298] width 252 height 26
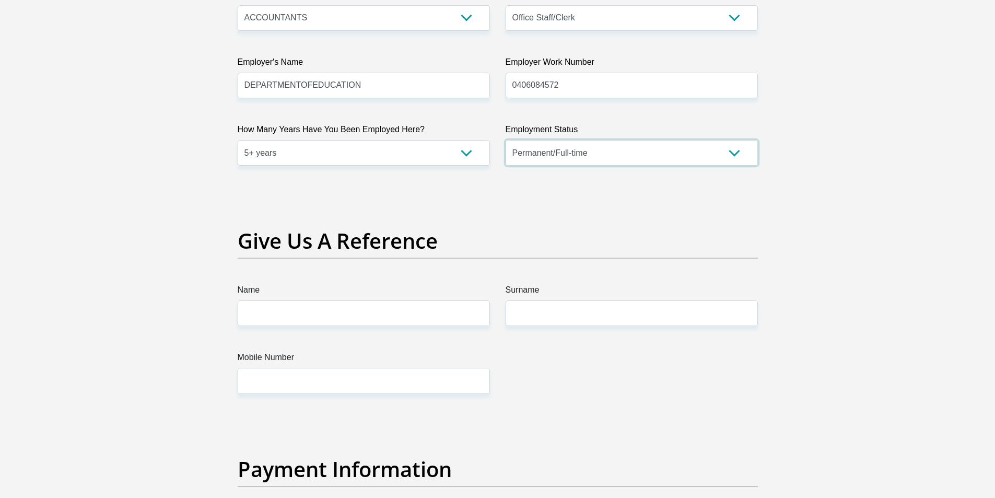
scroll to position [1984, 0]
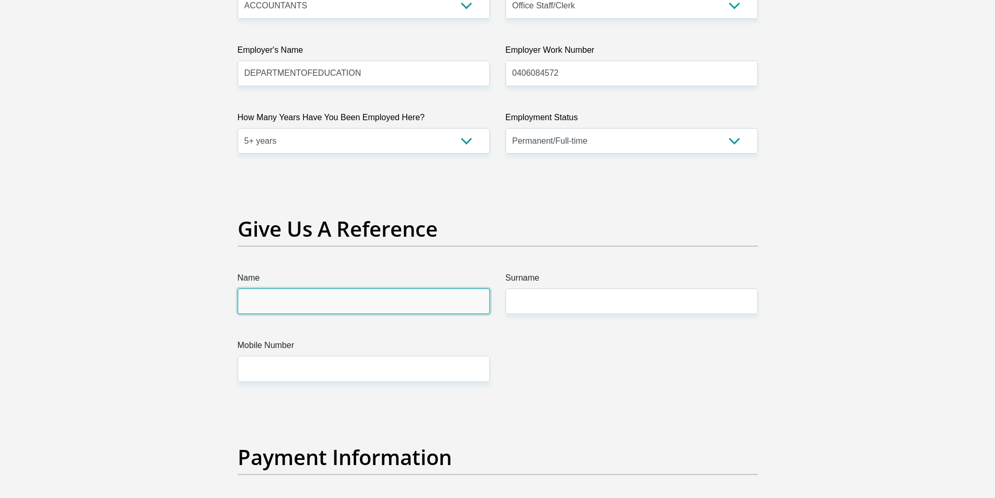
click at [310, 304] on input "Name" at bounding box center [364, 301] width 252 height 26
type input "GLORY"
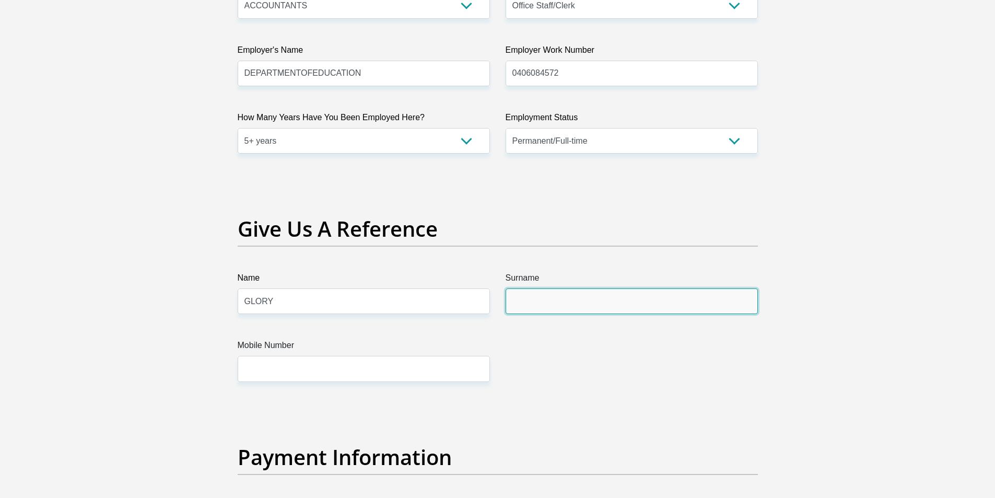
click at [546, 299] on input "Surname" at bounding box center [631, 301] width 252 height 26
type input "TOYI"
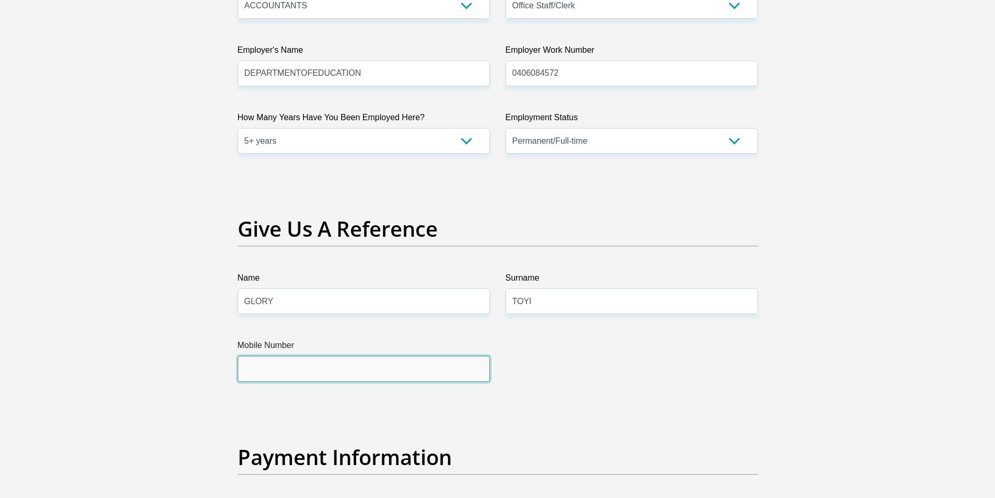
click at [285, 361] on input "Mobile Number" at bounding box center [364, 369] width 252 height 26
type input "0738952209"
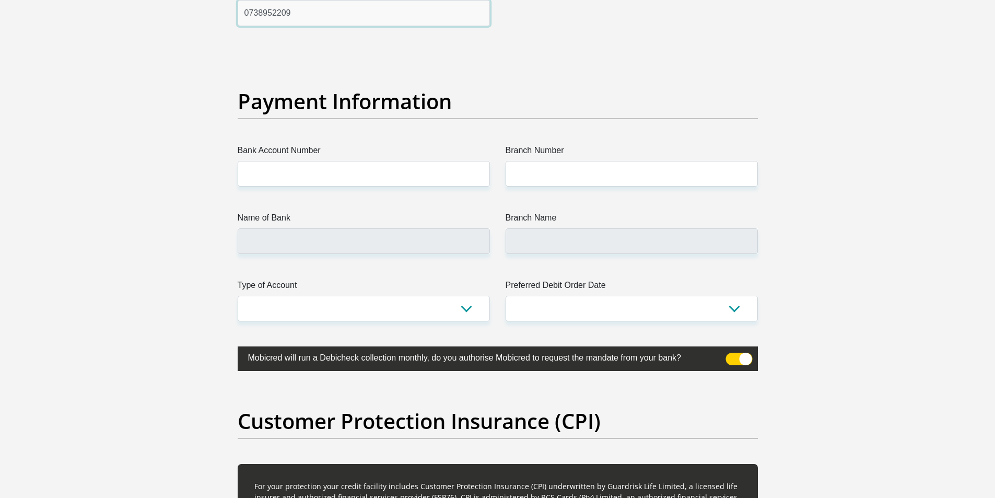
scroll to position [2350, 0]
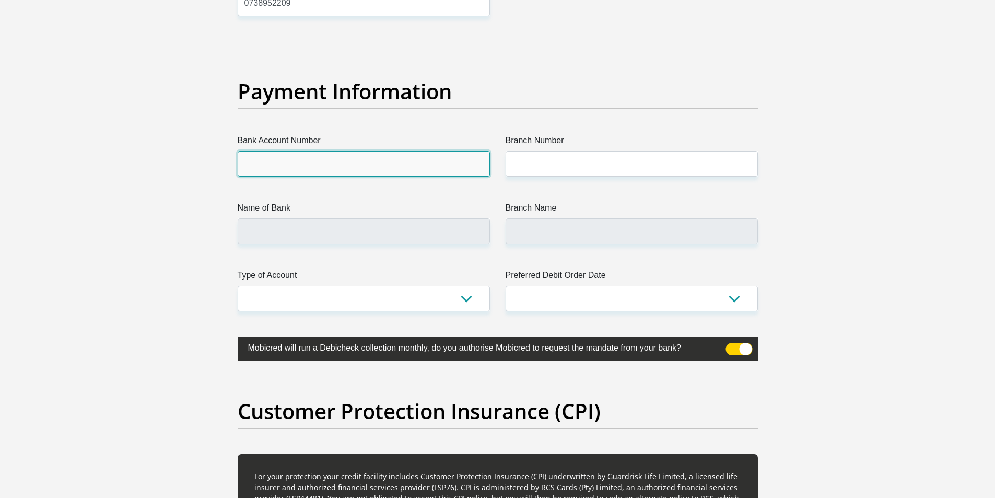
click at [267, 158] on input "Bank Account Number" at bounding box center [364, 164] width 252 height 26
type input "1342756833"
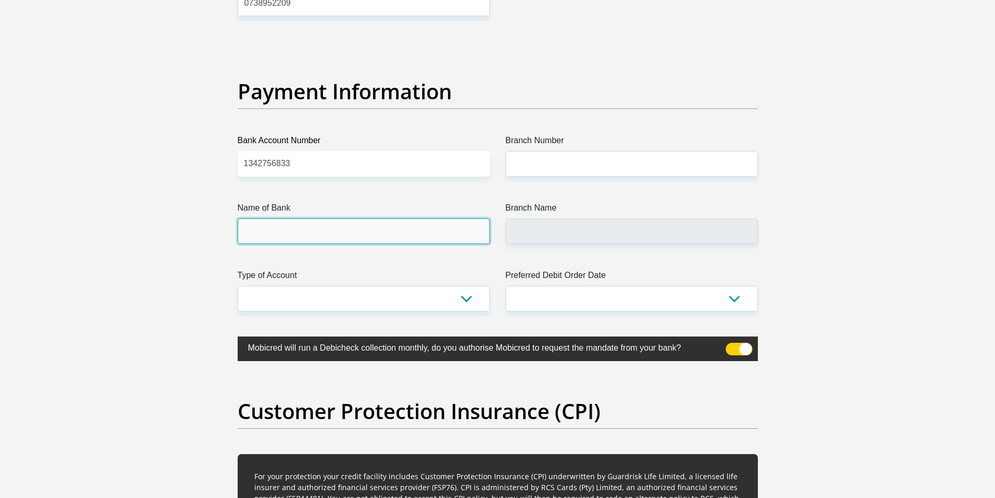
click at [286, 228] on input "Name of Bank" at bounding box center [364, 231] width 252 height 26
click at [311, 231] on input "Name of Bank" at bounding box center [364, 231] width 252 height 26
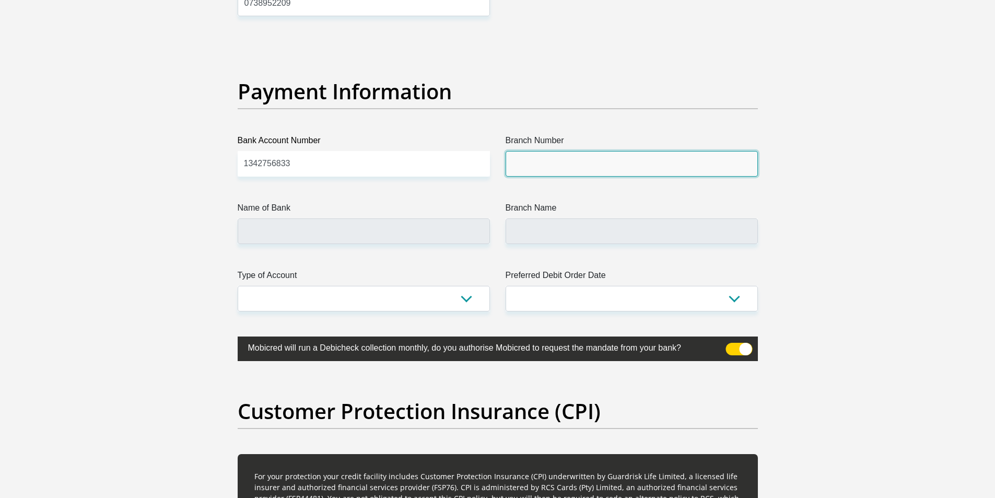
click at [516, 164] on input "Branch Number" at bounding box center [631, 164] width 252 height 26
type input "470010"
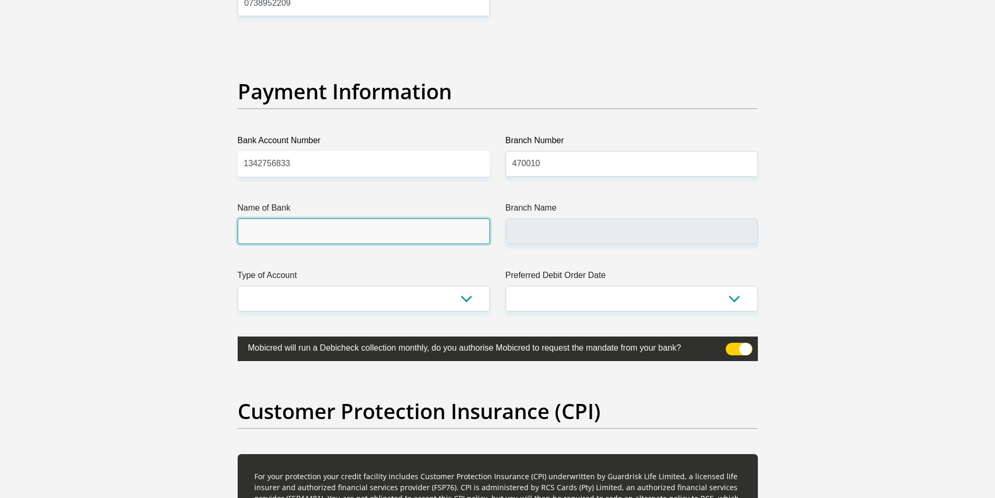
click at [297, 231] on input "Name of Bank" at bounding box center [364, 231] width 252 height 26
type input "CAPITEC BANK LIMITED"
type input "CAPITEC BANK CPC"
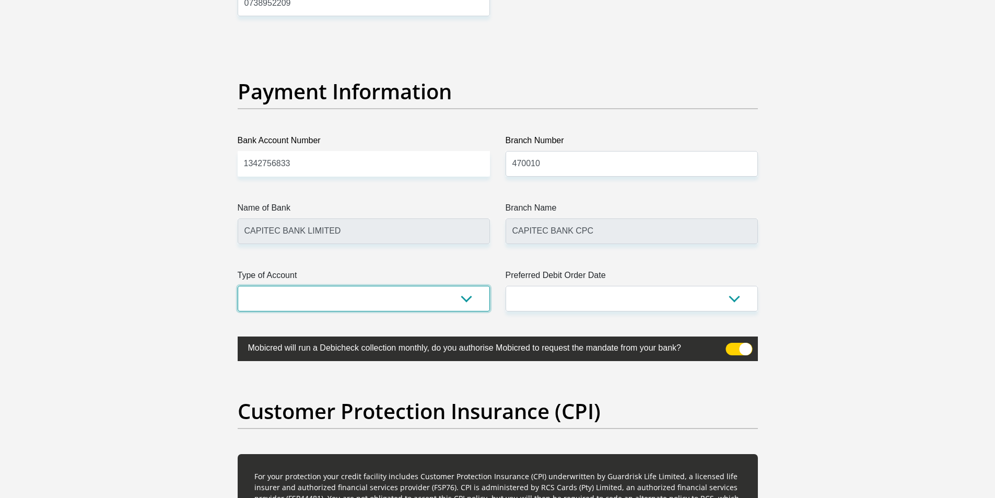
click at [285, 293] on select "Cheque Savings" at bounding box center [364, 299] width 252 height 26
select select "SAV"
click at [238, 286] on select "Cheque Savings" at bounding box center [364, 299] width 252 height 26
click at [729, 296] on select "1st 2nd 3rd 4th 5th 7th 18th 19th 20th 21st 22nd 23rd 24th 25th 26th 27th 28th …" at bounding box center [631, 299] width 252 height 26
select select "18"
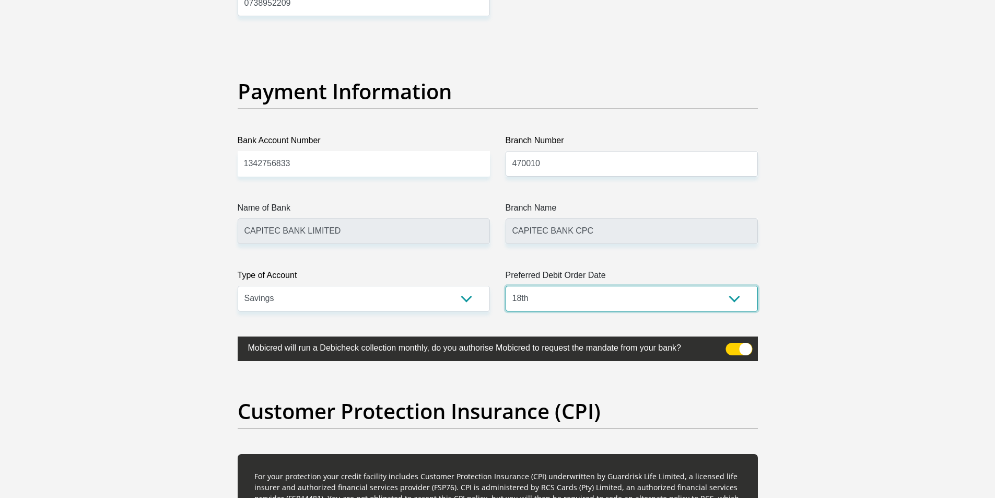
click at [505, 286] on select "1st 2nd 3rd 4th 5th 7th 18th 19th 20th 21st 22nd 23rd 24th 25th 26th 27th 28th …" at bounding box center [631, 299] width 252 height 26
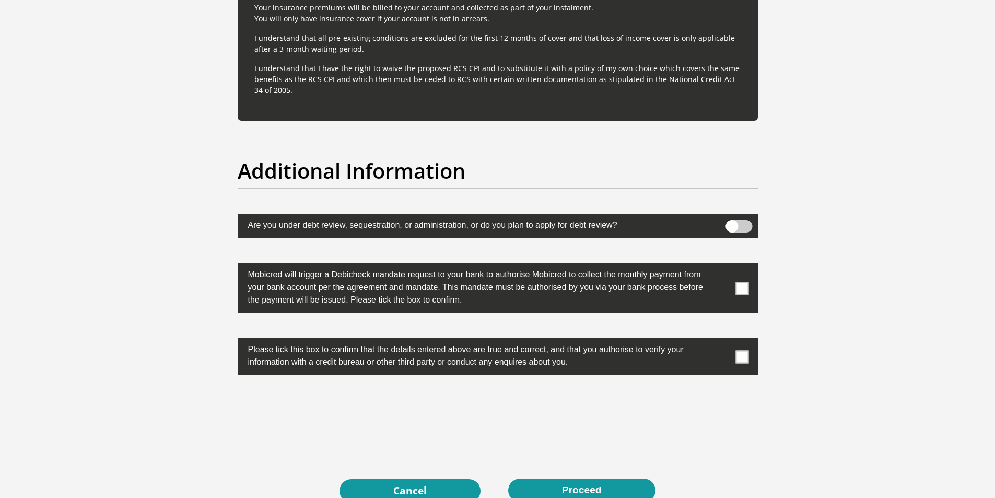
scroll to position [3133, 0]
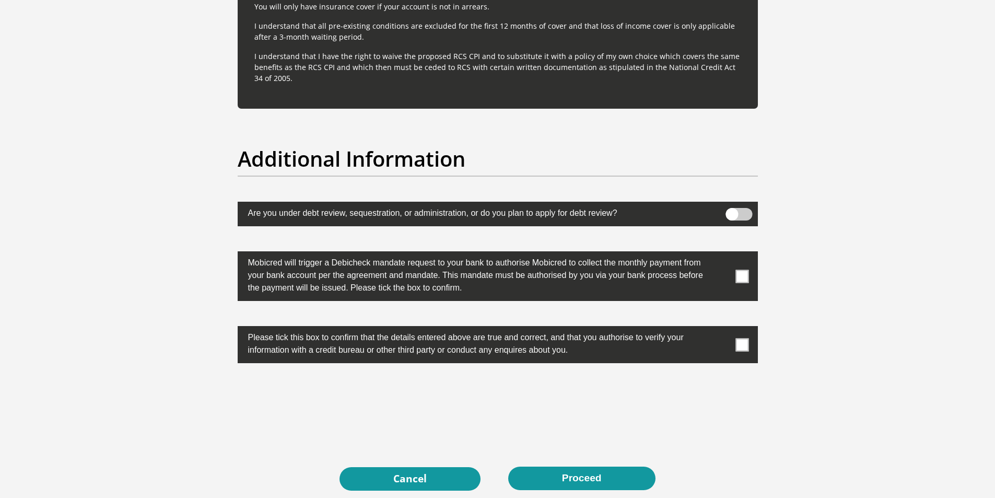
click at [747, 210] on span at bounding box center [738, 214] width 27 height 13
click at [732, 210] on input "checkbox" at bounding box center [732, 210] width 0 height 0
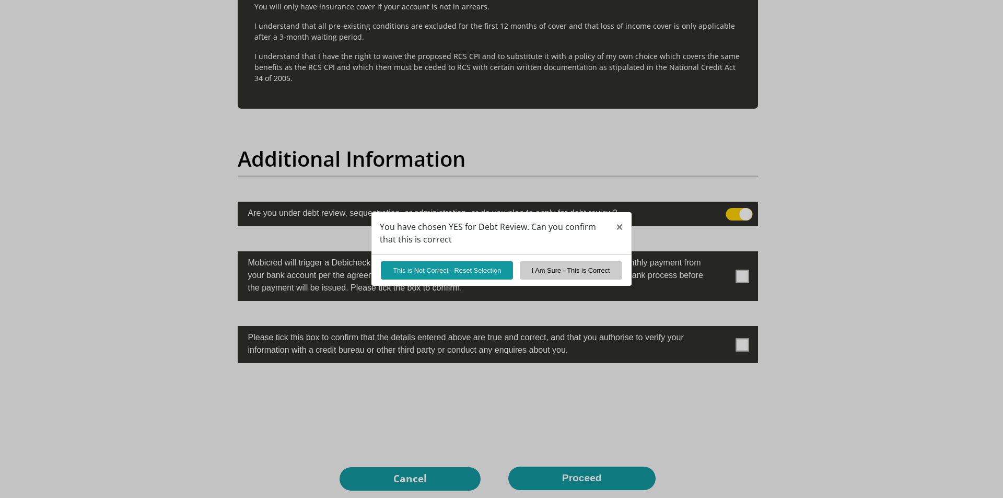
click at [727, 214] on div "You have chosen YES for Debt Review. Can you confirm that this is correct × Thi…" at bounding box center [501, 249] width 1003 height 498
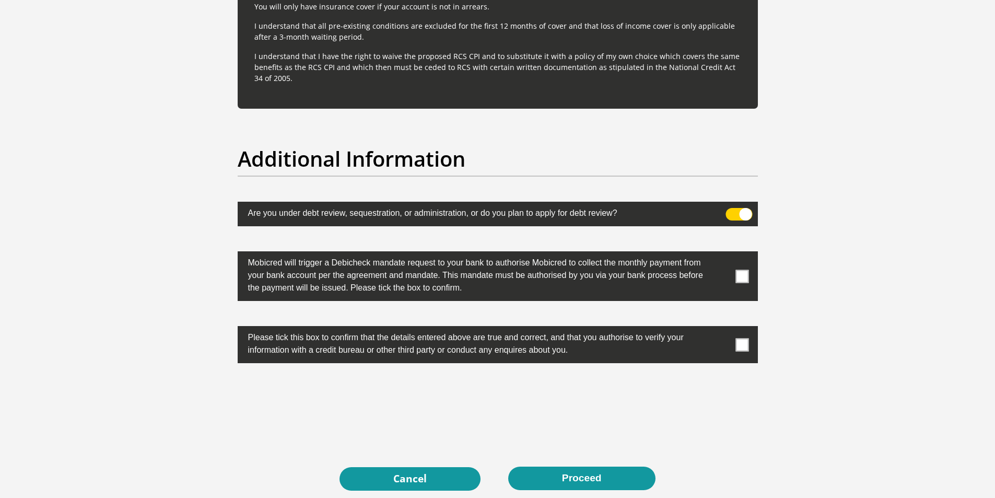
click at [739, 276] on span at bounding box center [741, 275] width 13 height 13
click at [721, 254] on input "checkbox" at bounding box center [721, 254] width 0 height 0
click at [739, 346] on span at bounding box center [741, 344] width 13 height 13
click at [721, 328] on input "checkbox" at bounding box center [721, 328] width 0 height 0
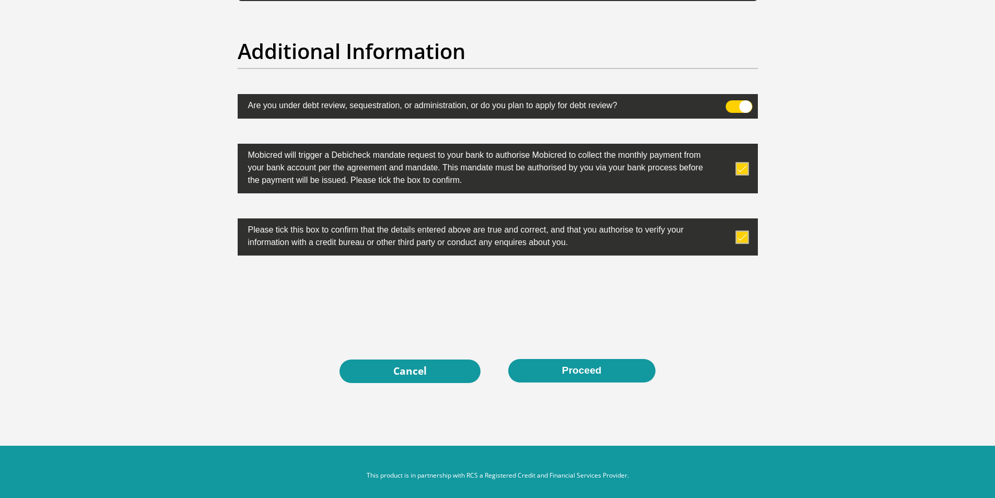
scroll to position [3249, 0]
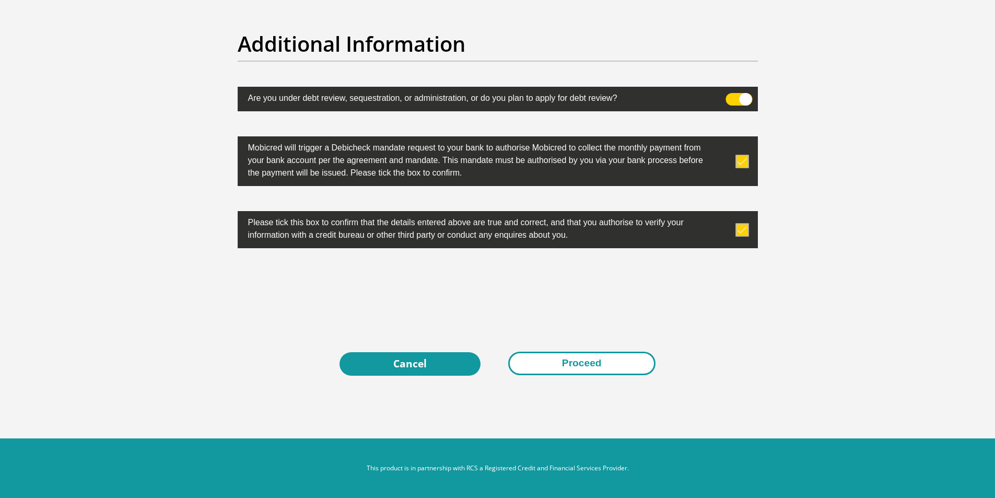
click at [619, 354] on button "Proceed" at bounding box center [581, 362] width 147 height 23
click at [733, 93] on span at bounding box center [738, 99] width 27 height 13
click at [732, 96] on input "checkbox" at bounding box center [732, 96] width 0 height 0
click at [588, 359] on button "Proceed" at bounding box center [581, 362] width 147 height 23
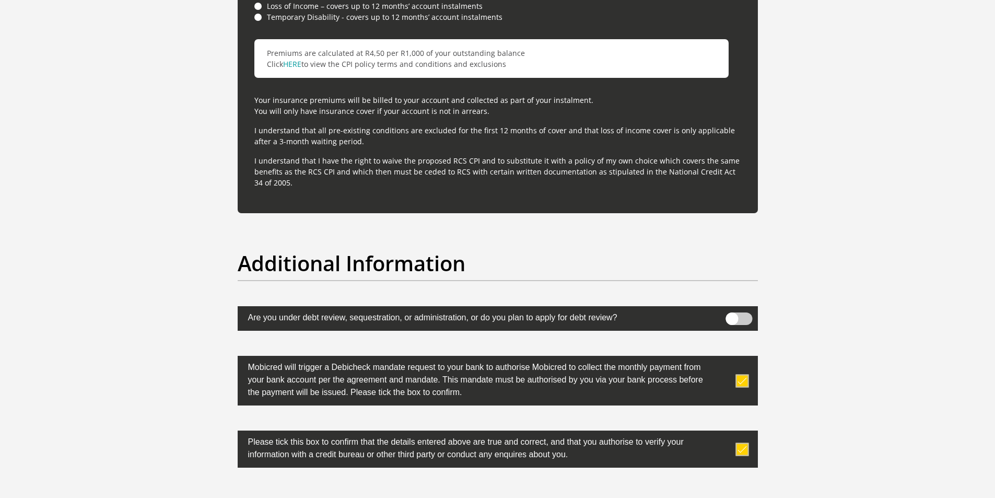
scroll to position [3249, 0]
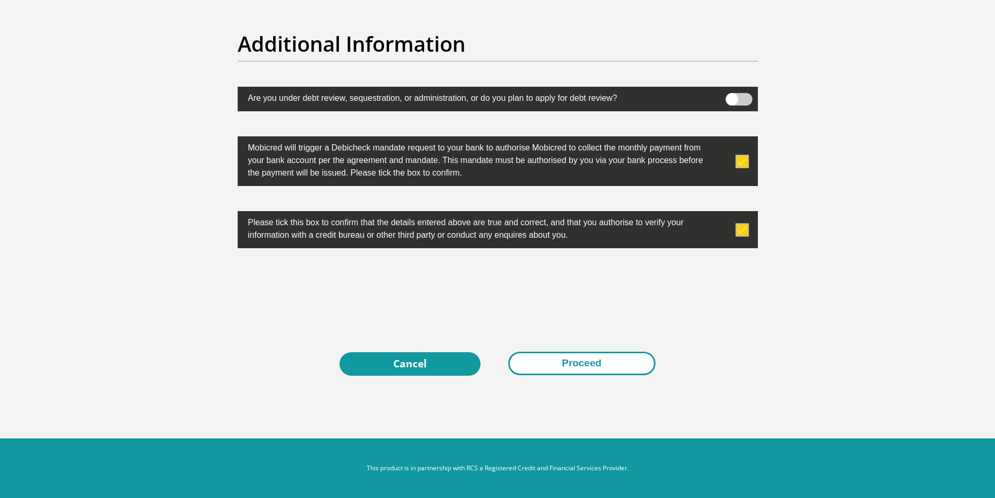
click at [563, 364] on button "Proceed" at bounding box center [581, 362] width 147 height 23
click at [574, 360] on button "Proceed" at bounding box center [581, 362] width 147 height 23
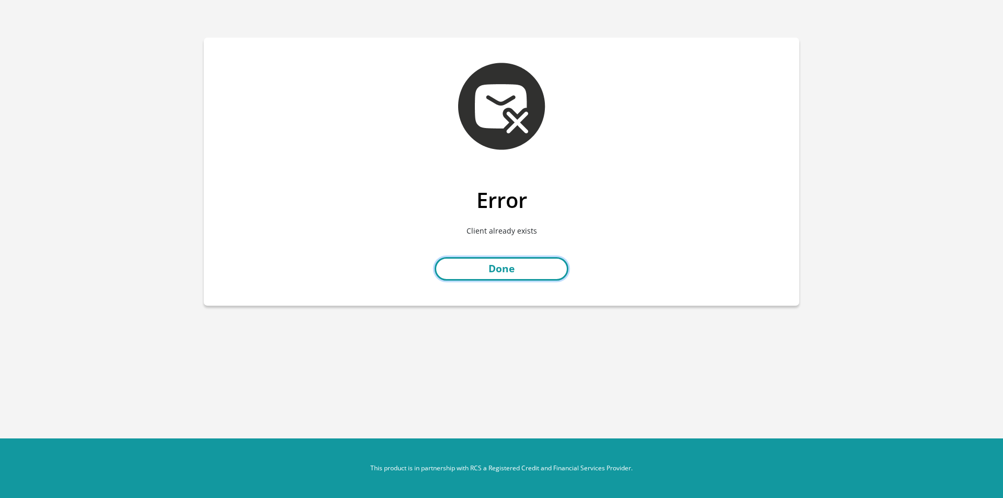
click at [510, 266] on link "Done" at bounding box center [501, 268] width 134 height 23
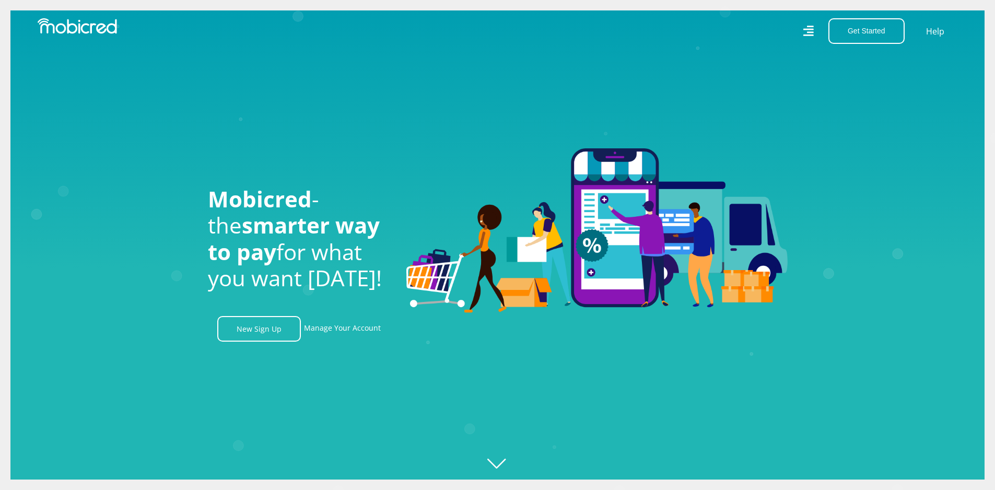
scroll to position [0, 2381]
click at [869, 29] on button "Get Started" at bounding box center [866, 31] width 76 height 26
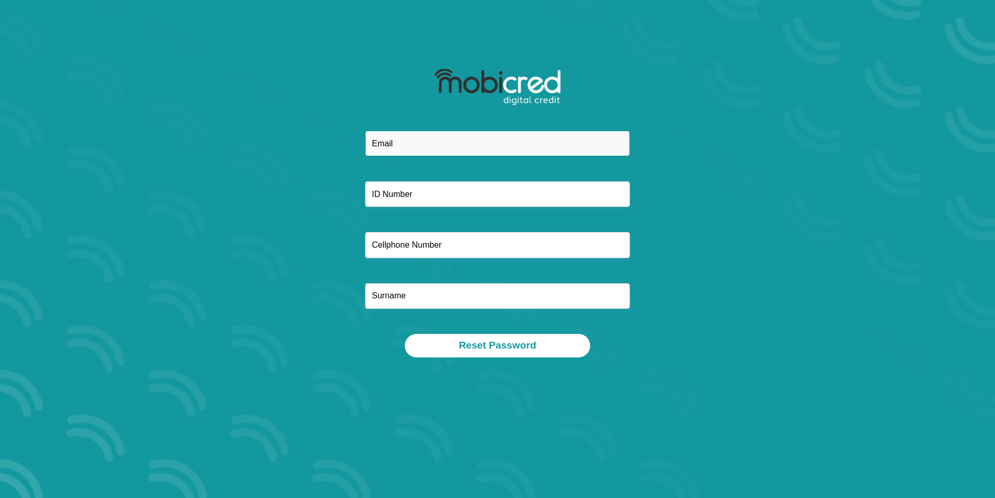
click at [375, 145] on input "email" at bounding box center [497, 144] width 265 height 26
type input "[EMAIL_ADDRESS][DOMAIN_NAME]"
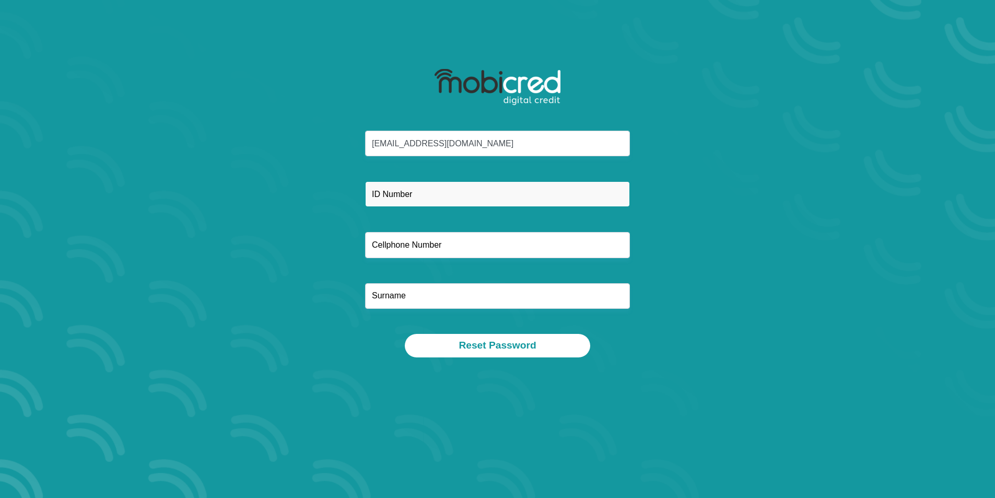
click at [378, 193] on input "text" at bounding box center [497, 194] width 265 height 26
type input "8112230973088"
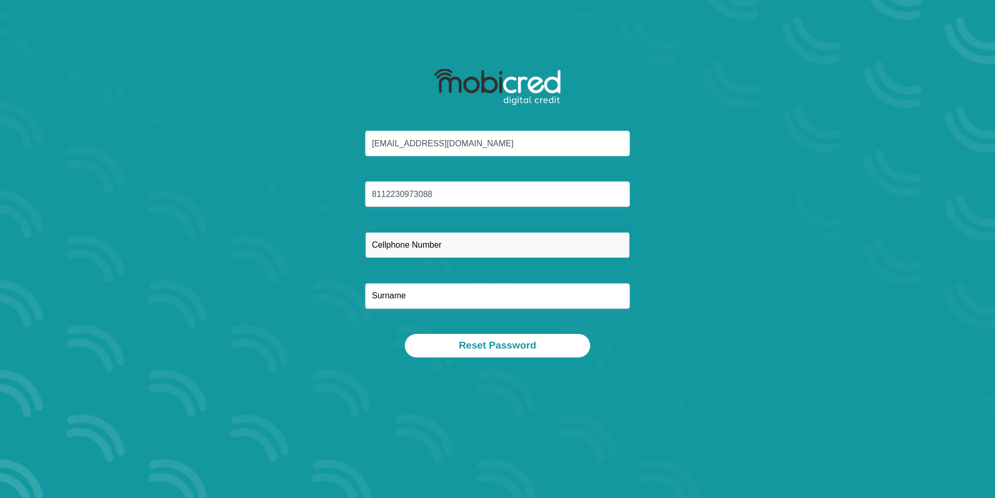
click at [398, 243] on input "text" at bounding box center [497, 245] width 265 height 26
type input "0849556214"
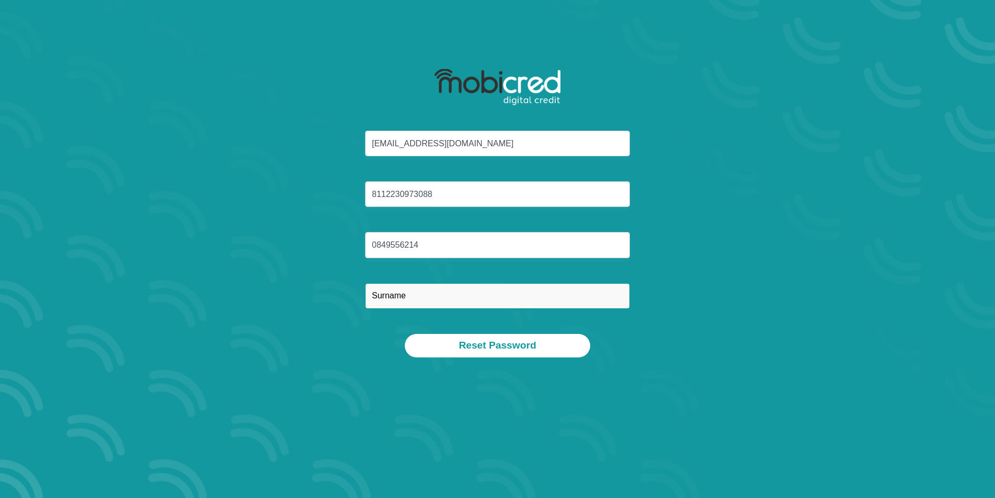
click at [435, 291] on input "text" at bounding box center [497, 296] width 265 height 26
type input "OPTEL"
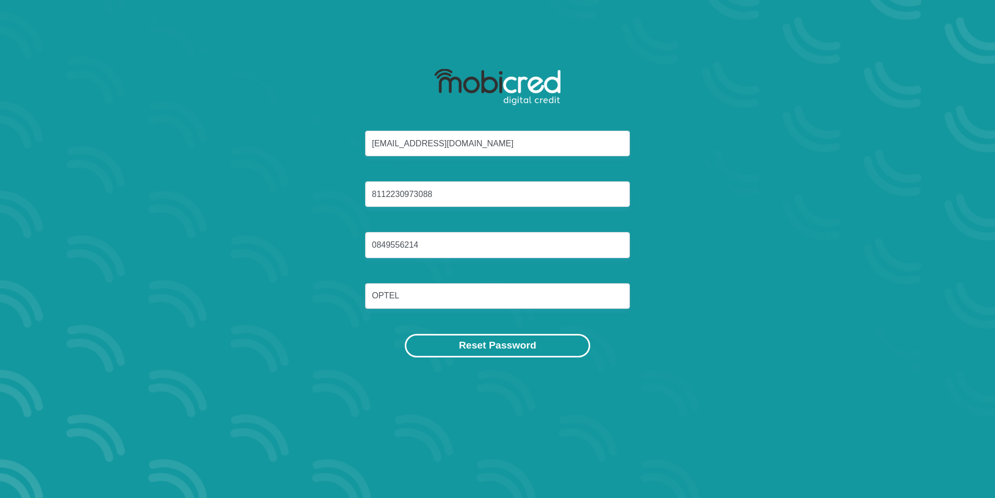
click at [490, 344] on button "Reset Password" at bounding box center [497, 345] width 185 height 23
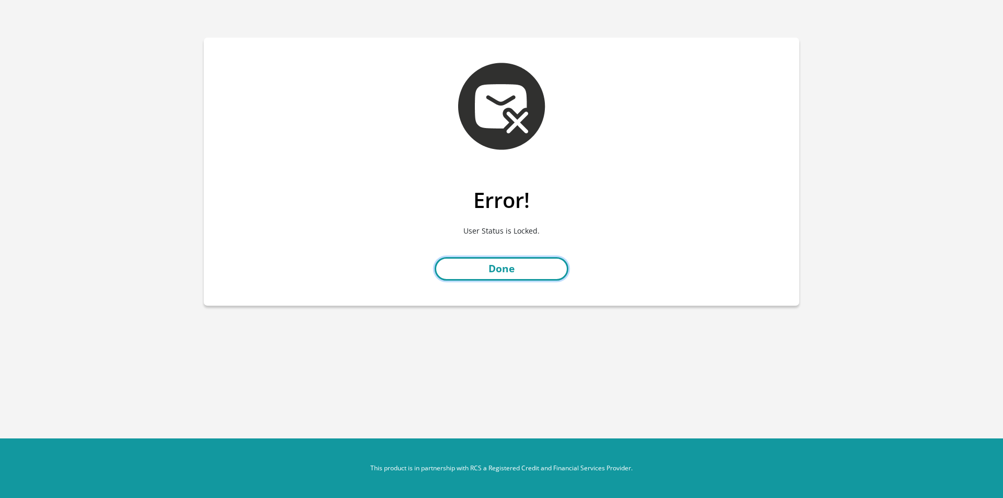
click at [510, 261] on link "Done" at bounding box center [501, 268] width 134 height 23
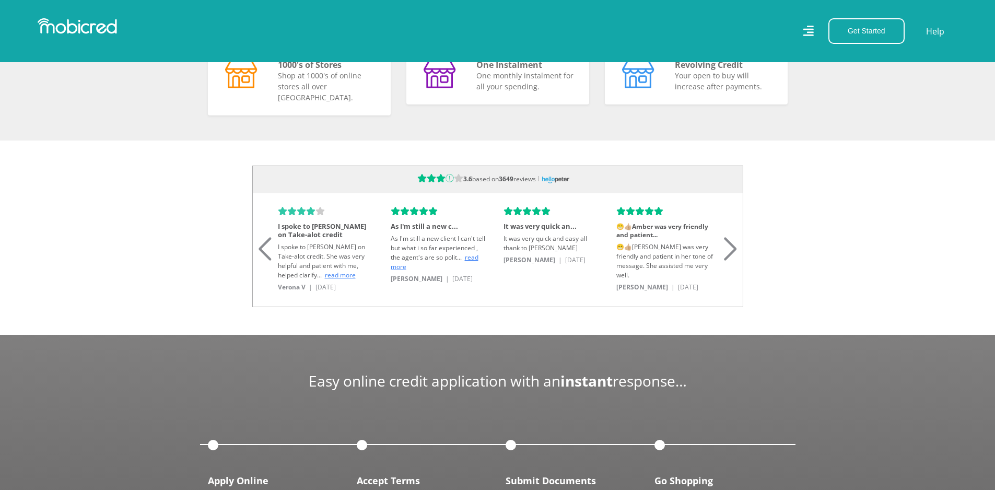
scroll to position [0, 2381]
click at [734, 244] on div "Next slide" at bounding box center [730, 236] width 14 height 23
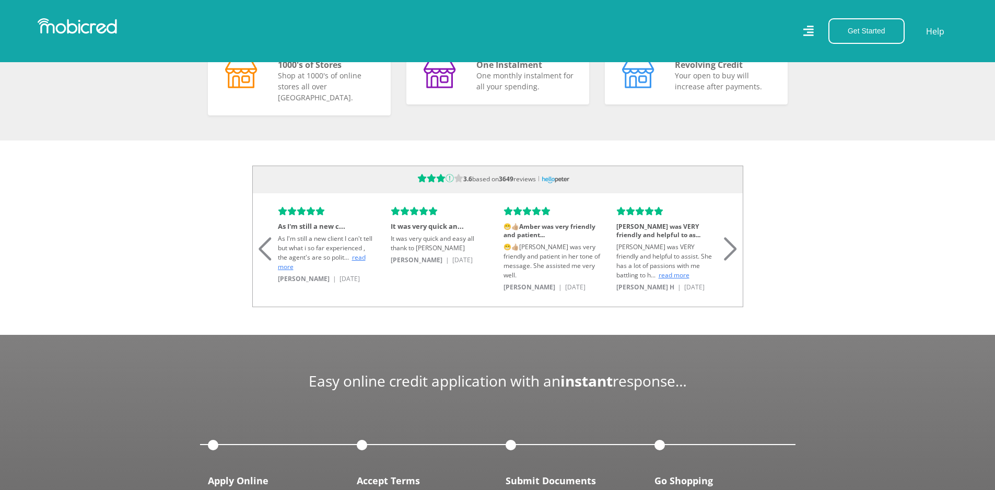
click at [734, 244] on div "Next slide" at bounding box center [730, 236] width 14 height 23
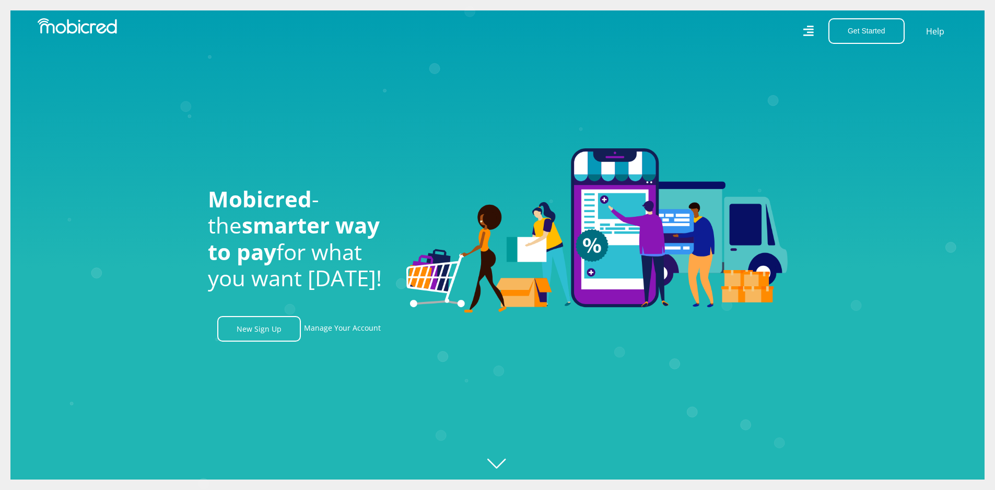
scroll to position [0, 1786]
click at [342, 331] on link "Manage Your Account" at bounding box center [342, 329] width 77 height 26
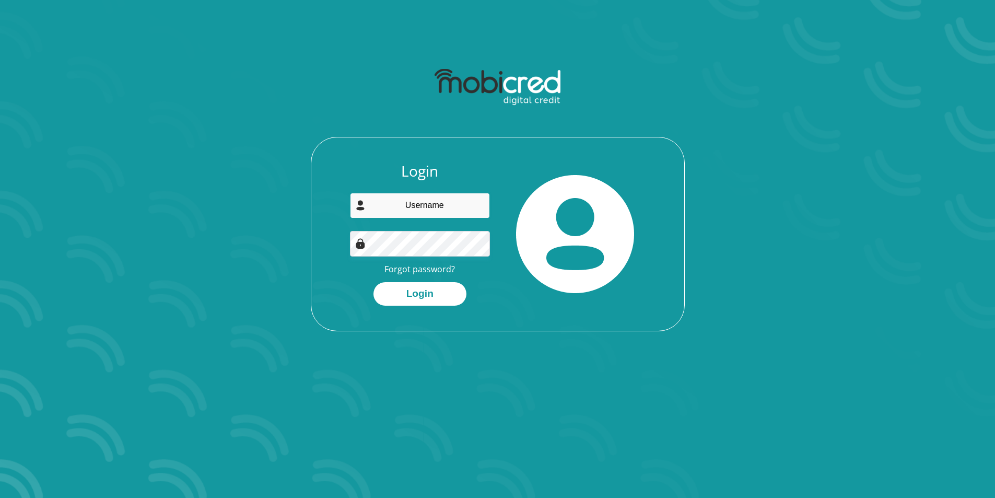
click at [420, 202] on input "email" at bounding box center [420, 206] width 140 height 26
type input "[EMAIL_ADDRESS][DOMAIN_NAME]"
click at [449, 300] on button "Login" at bounding box center [419, 293] width 93 height 23
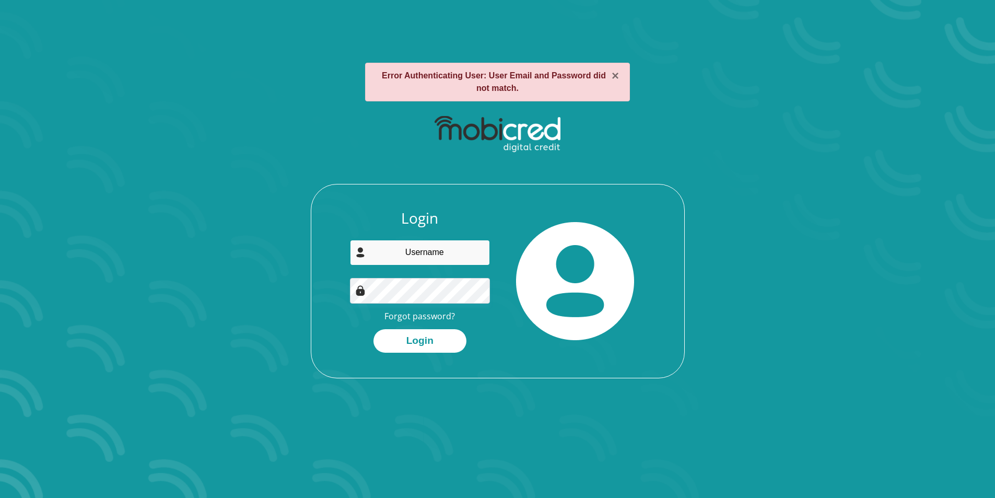
click at [384, 255] on input "email" at bounding box center [420, 253] width 140 height 26
type input "p"
type input "[EMAIL_ADDRESS][DOMAIN_NAME]"
click at [373, 329] on button "Login" at bounding box center [419, 340] width 93 height 23
